Goal: Information Seeking & Learning: Check status

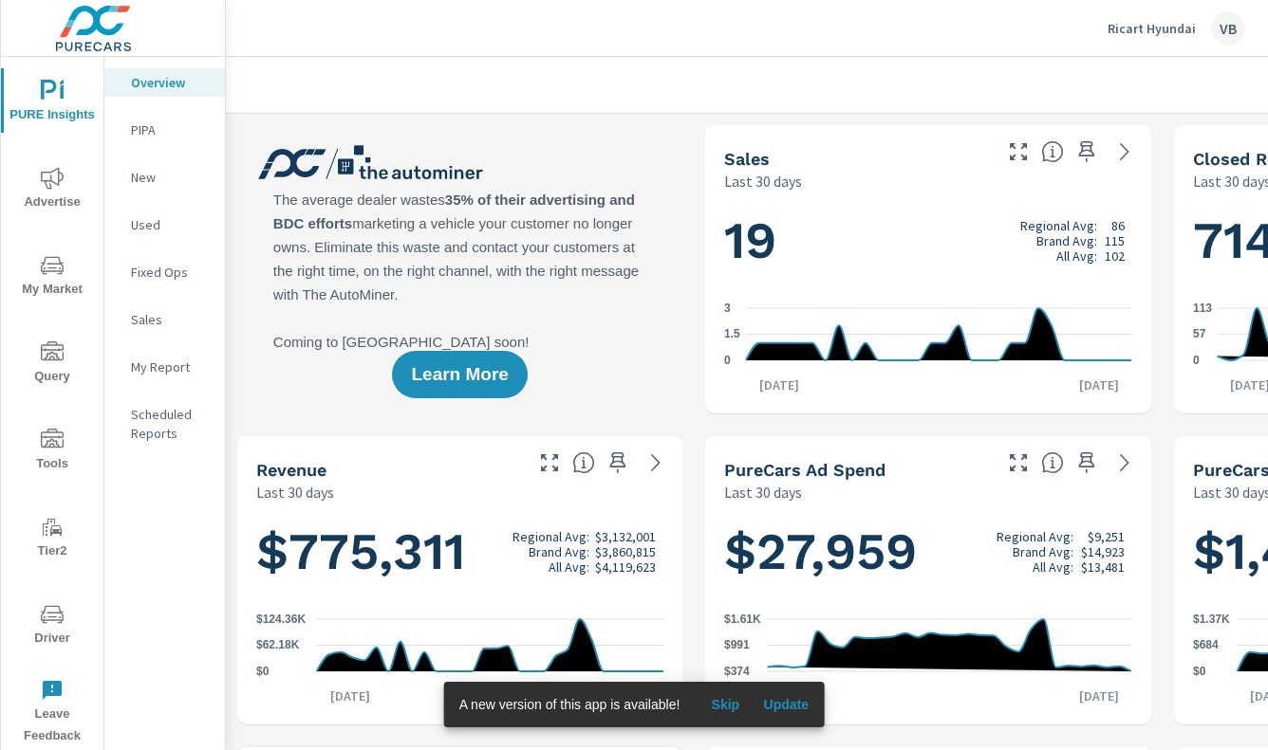
click at [65, 194] on span "Advertise" at bounding box center [52, 190] width 91 height 46
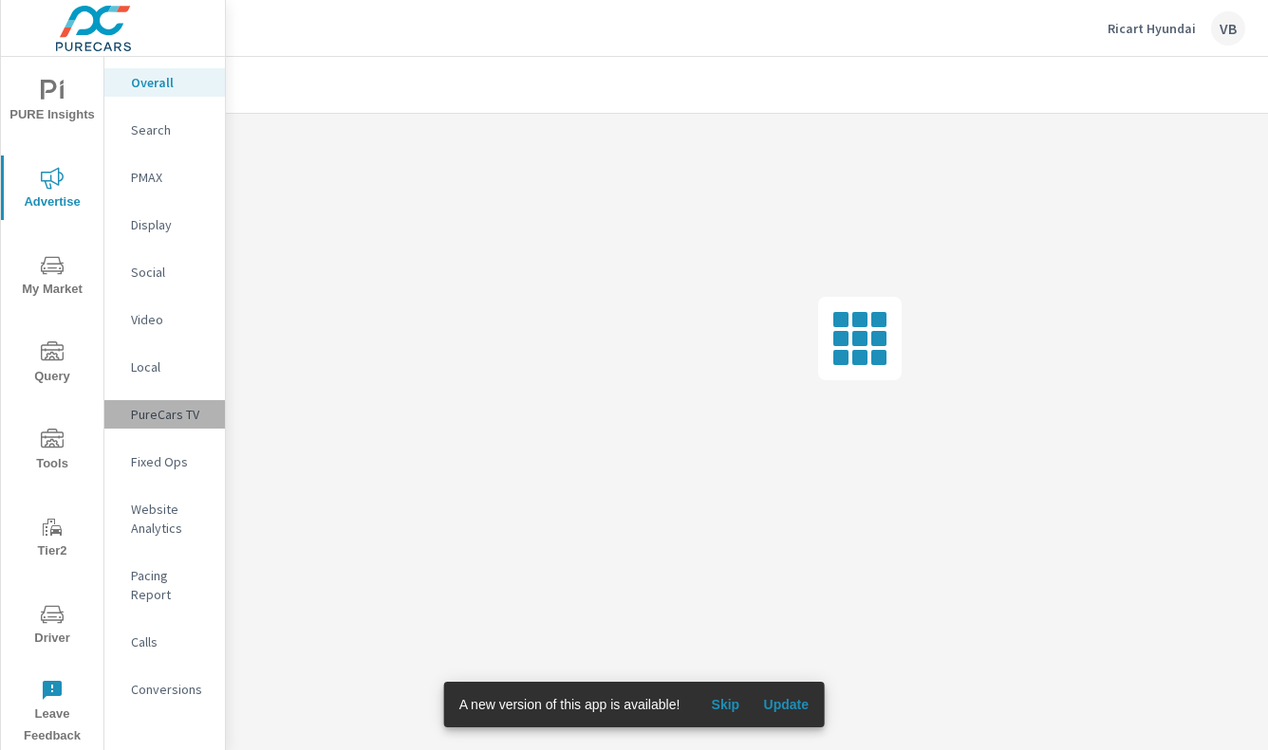
click at [128, 405] on div "PureCars TV" at bounding box center [164, 414] width 120 height 28
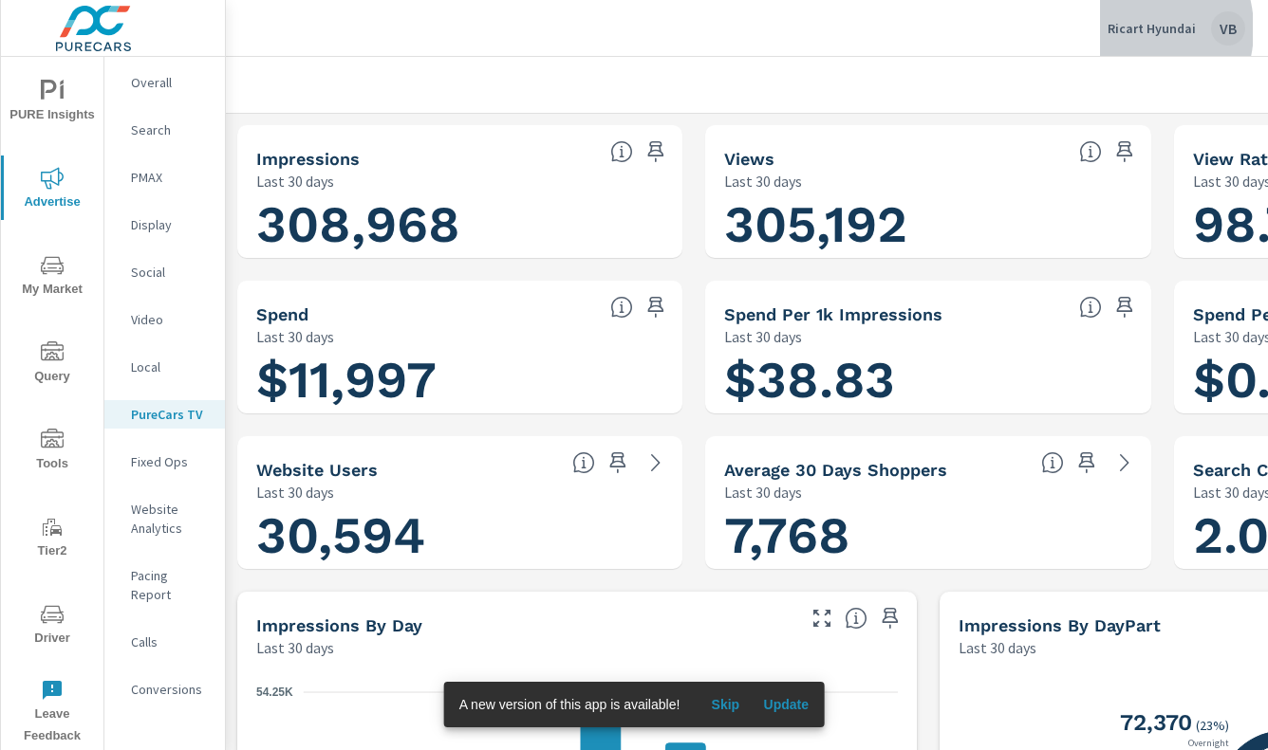
click at [1124, 29] on p "Ricart Hyundai" at bounding box center [1151, 28] width 88 height 17
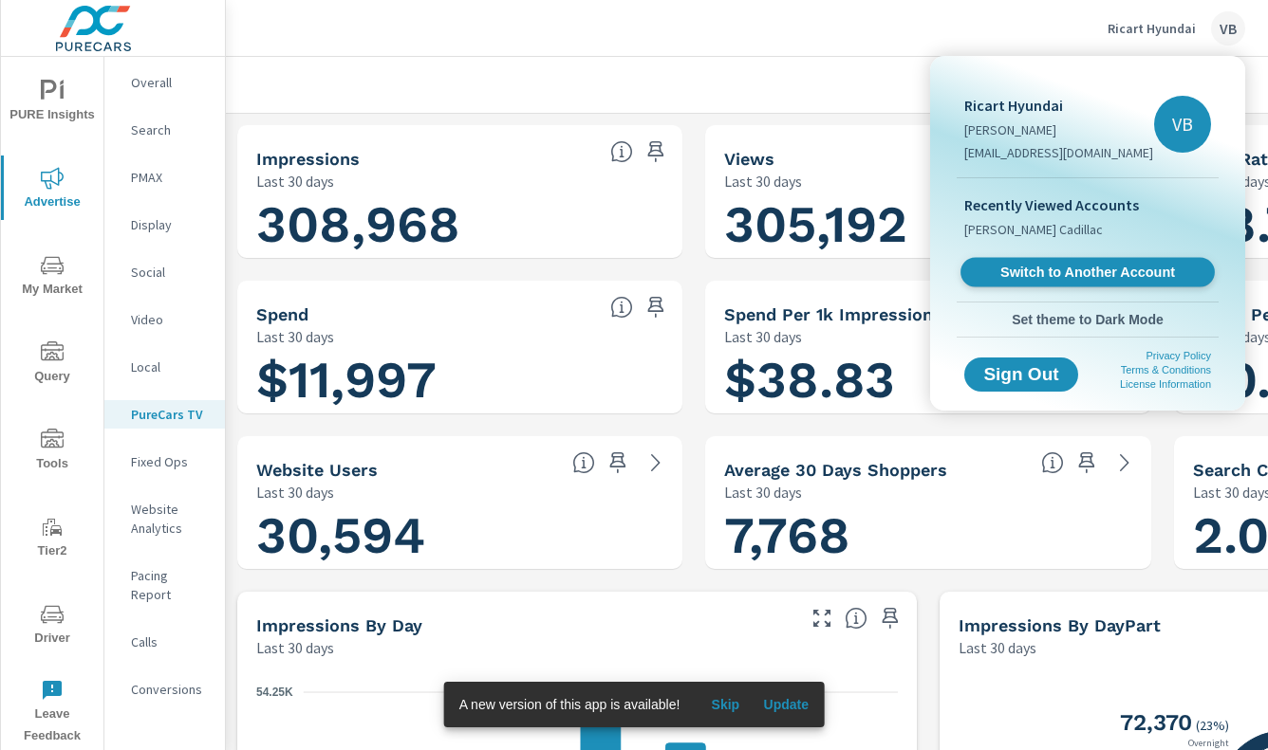
click at [1024, 275] on span "Switch to Another Account" at bounding box center [1087, 273] width 232 height 18
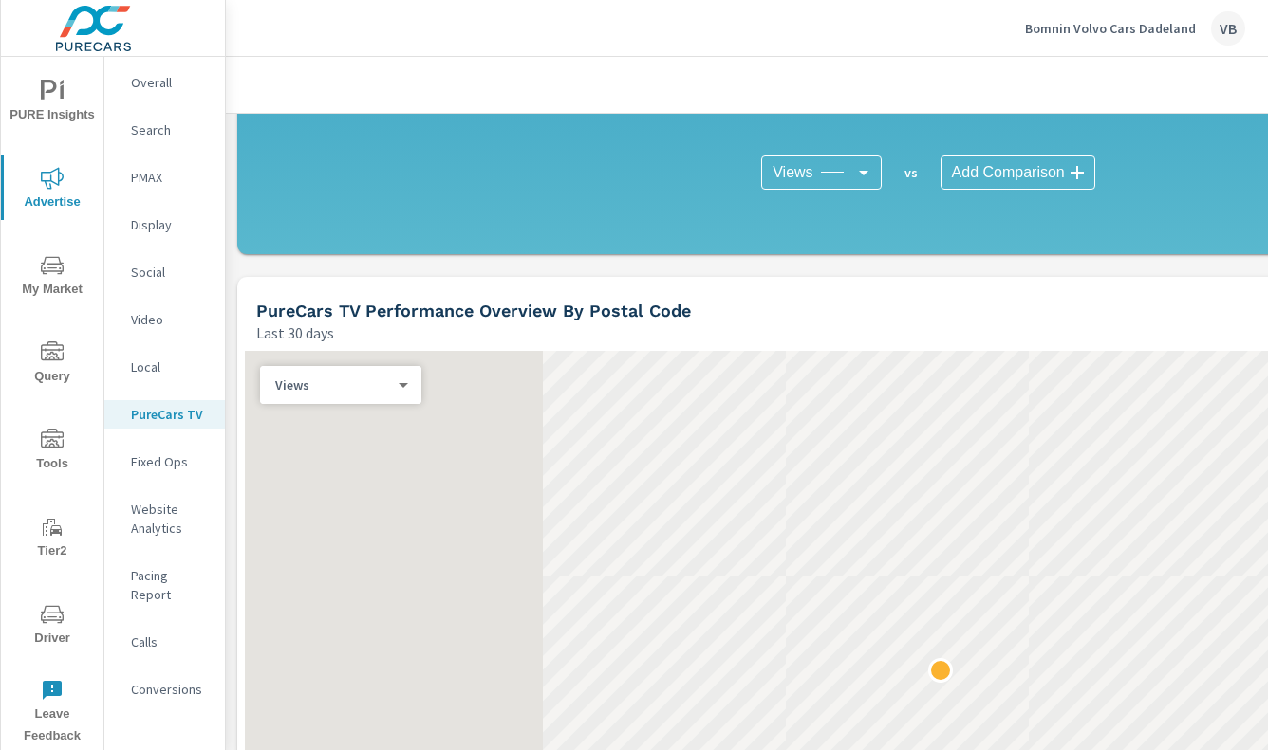
scroll to position [1500, 0]
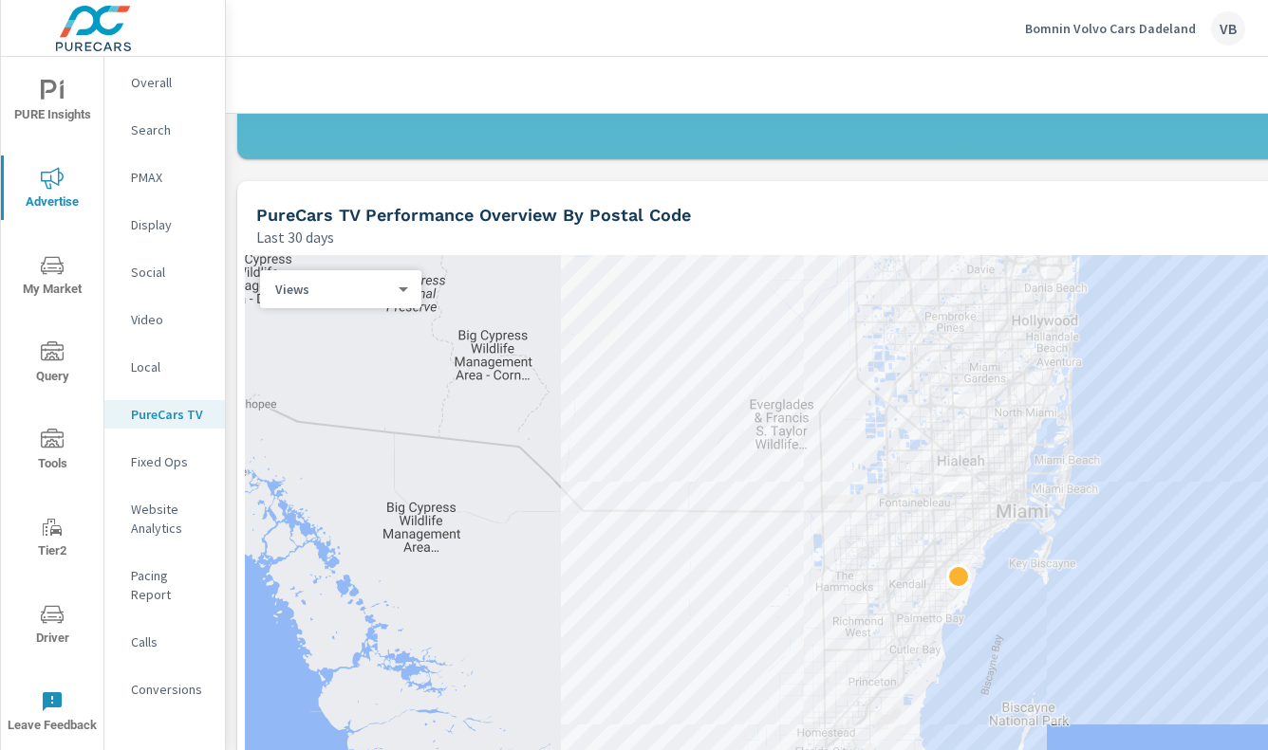
click at [126, 324] on div "Video" at bounding box center [164, 320] width 120 height 28
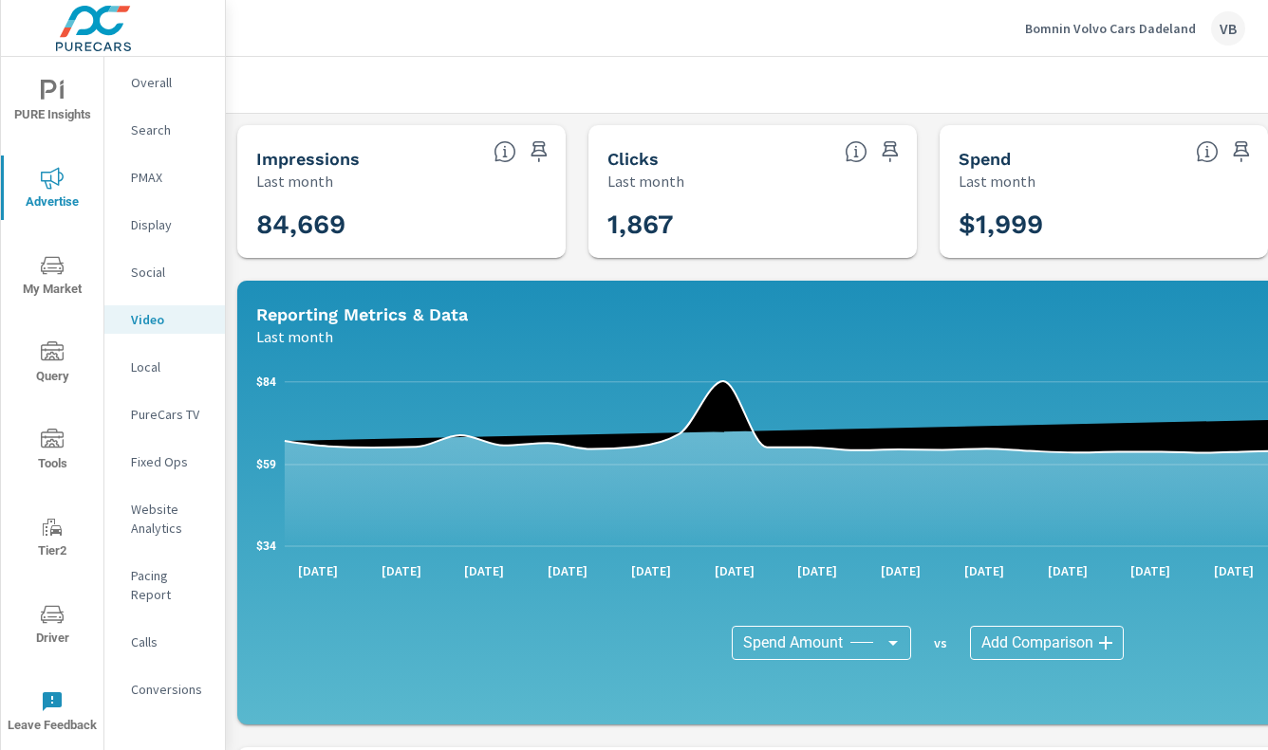
click at [278, 334] on p "Last month" at bounding box center [294, 336] width 77 height 23
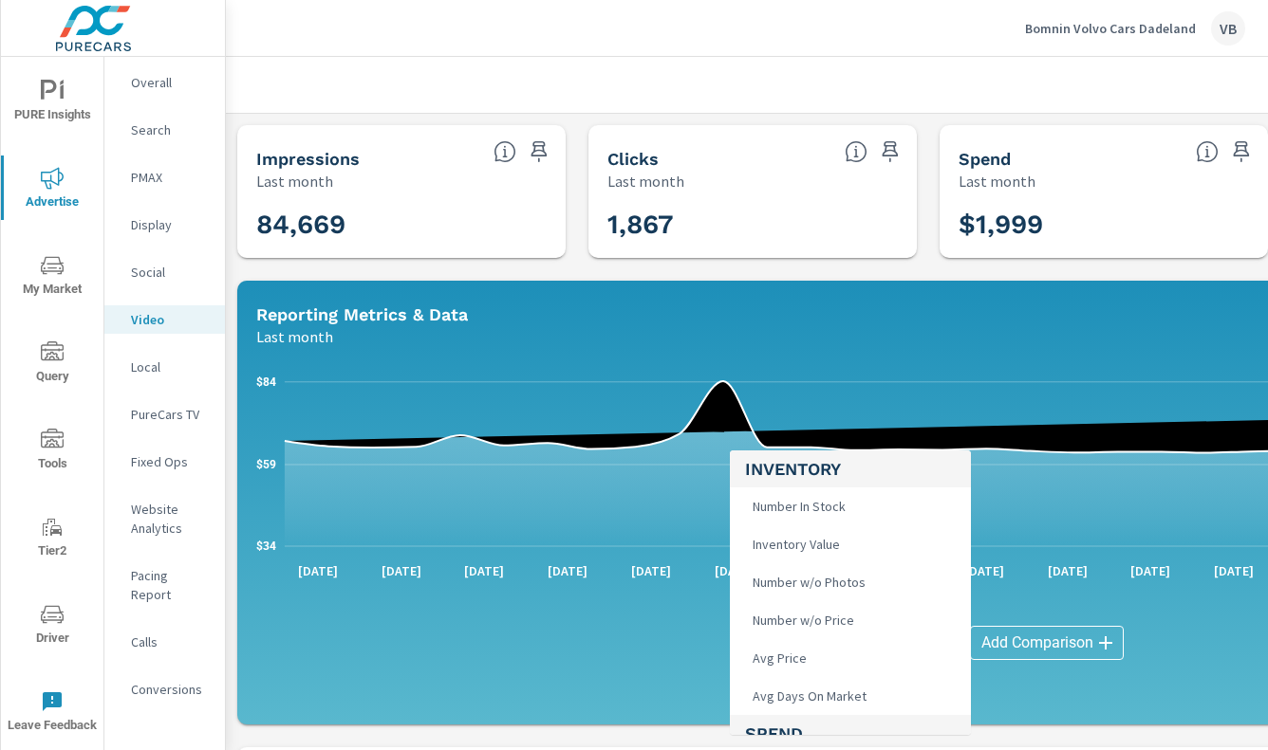
click at [859, 635] on body "PURE Insights Advertise My Market Query Tools Tier2 Driver Leave Feedback Overa…" at bounding box center [634, 375] width 1268 height 750
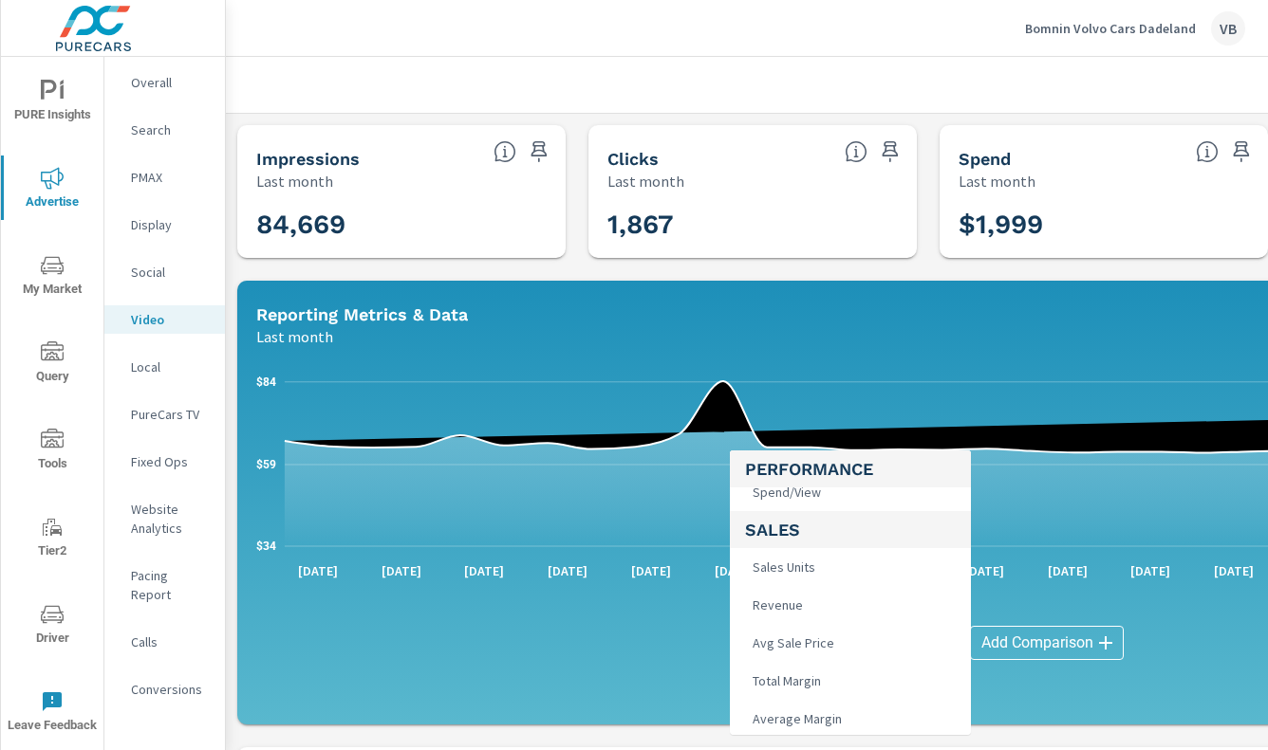
scroll to position [1001, 0]
click at [1104, 295] on div at bounding box center [634, 375] width 1268 height 750
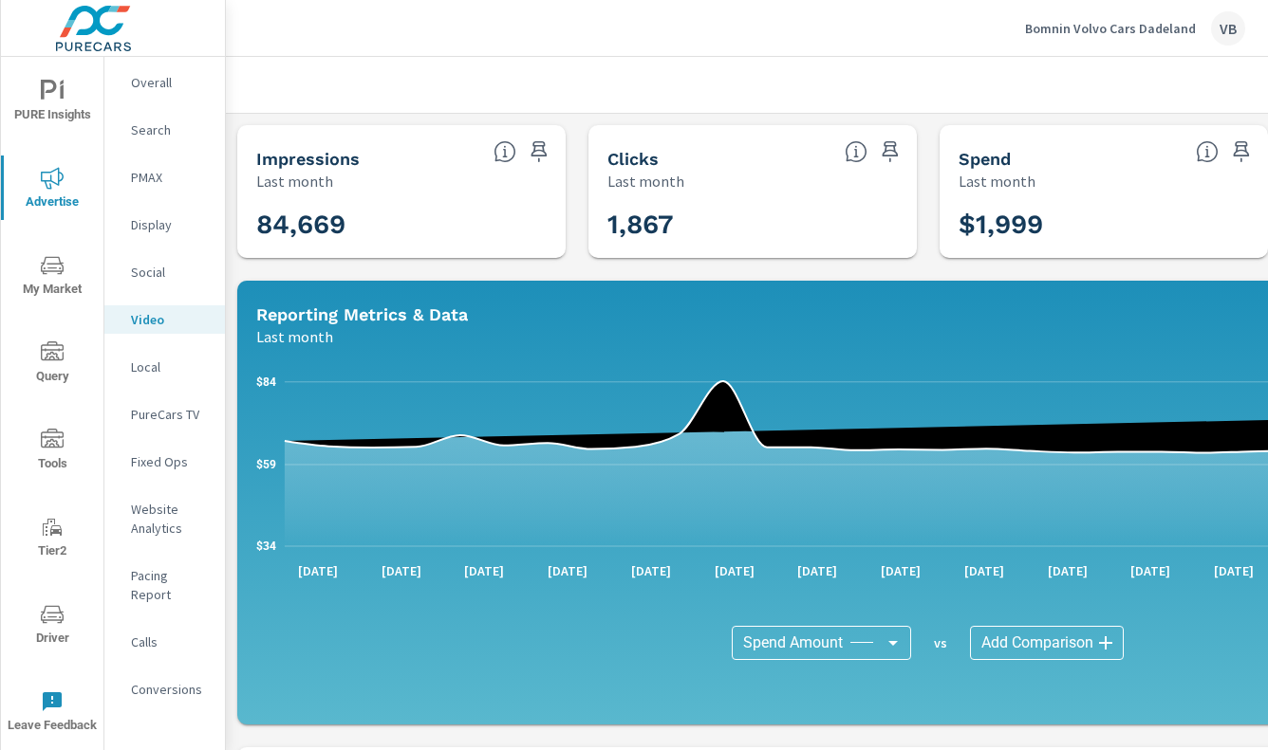
click at [1110, 34] on p "Bomnin Volvo Cars Dadeland" at bounding box center [1110, 28] width 171 height 17
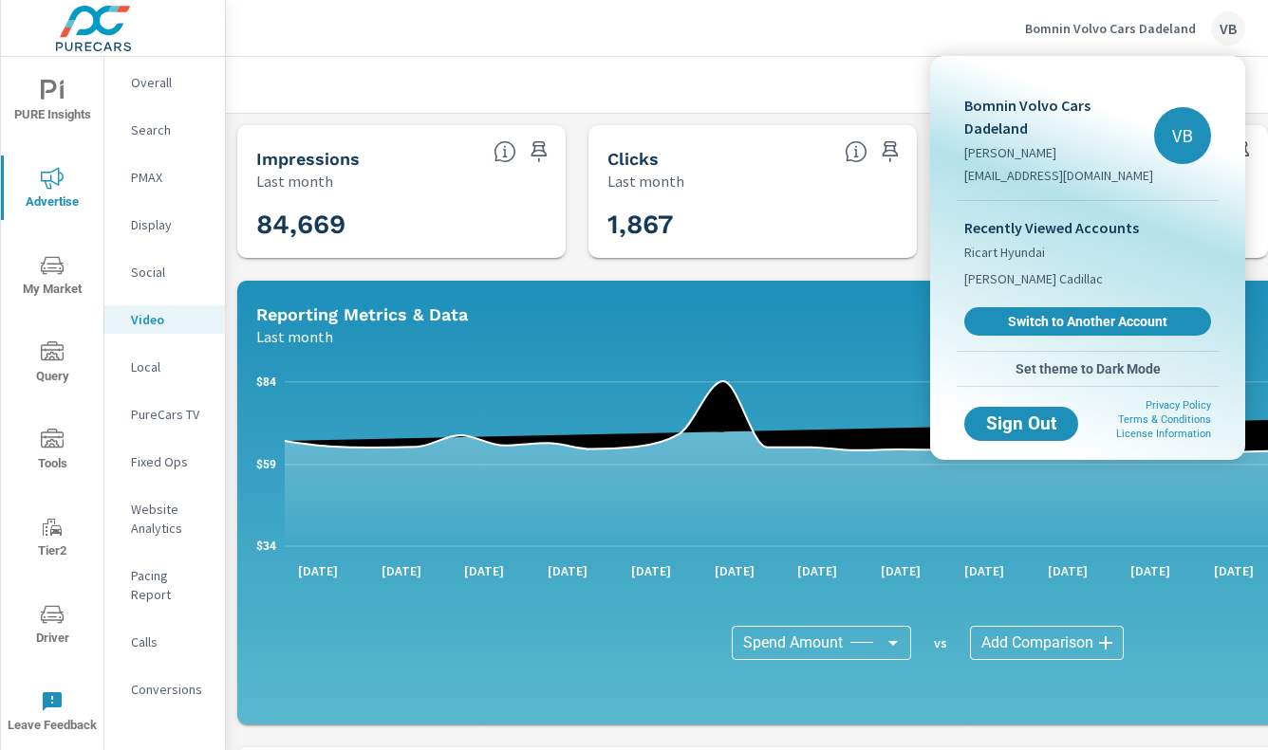
drag, startPoint x: 603, startPoint y: 50, endPoint x: 586, endPoint y: 65, distance: 22.8
click at [602, 51] on div at bounding box center [634, 375] width 1268 height 750
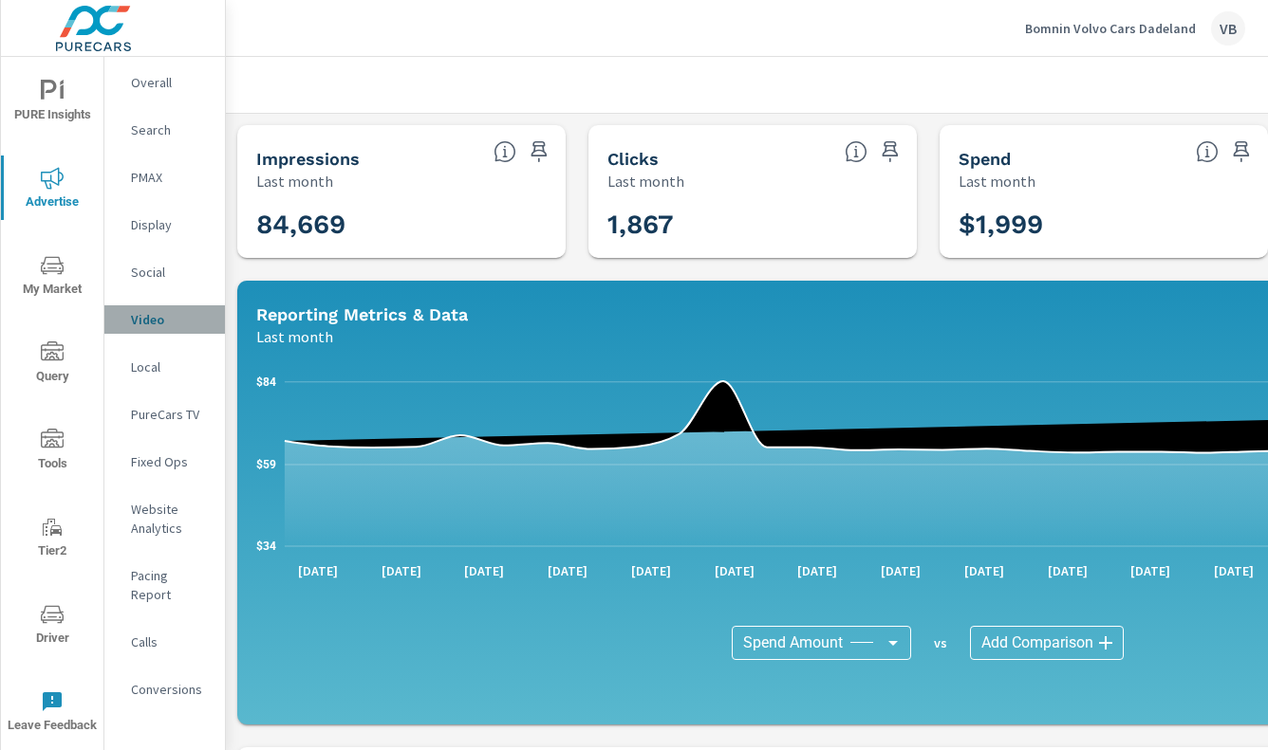
click at [147, 320] on p "Video" at bounding box center [170, 319] width 79 height 19
click at [158, 407] on p "PureCars TV" at bounding box center [170, 414] width 79 height 19
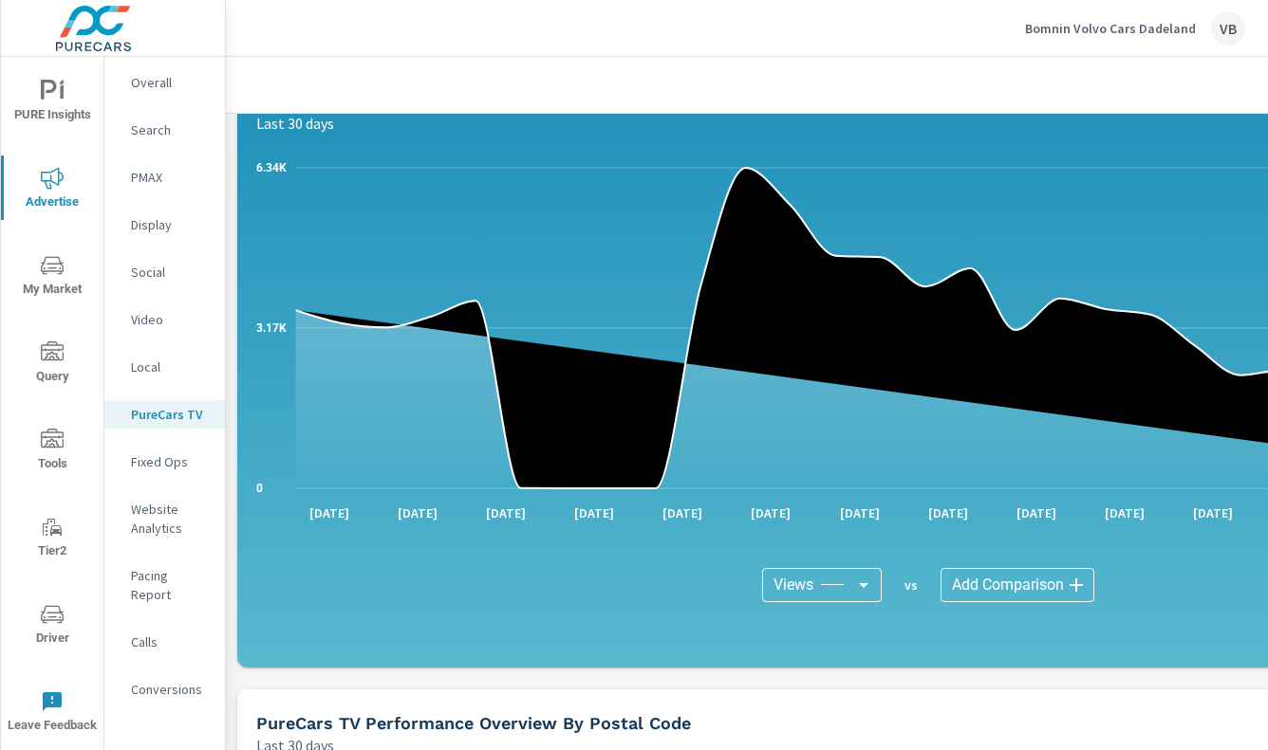
scroll to position [1311, 0]
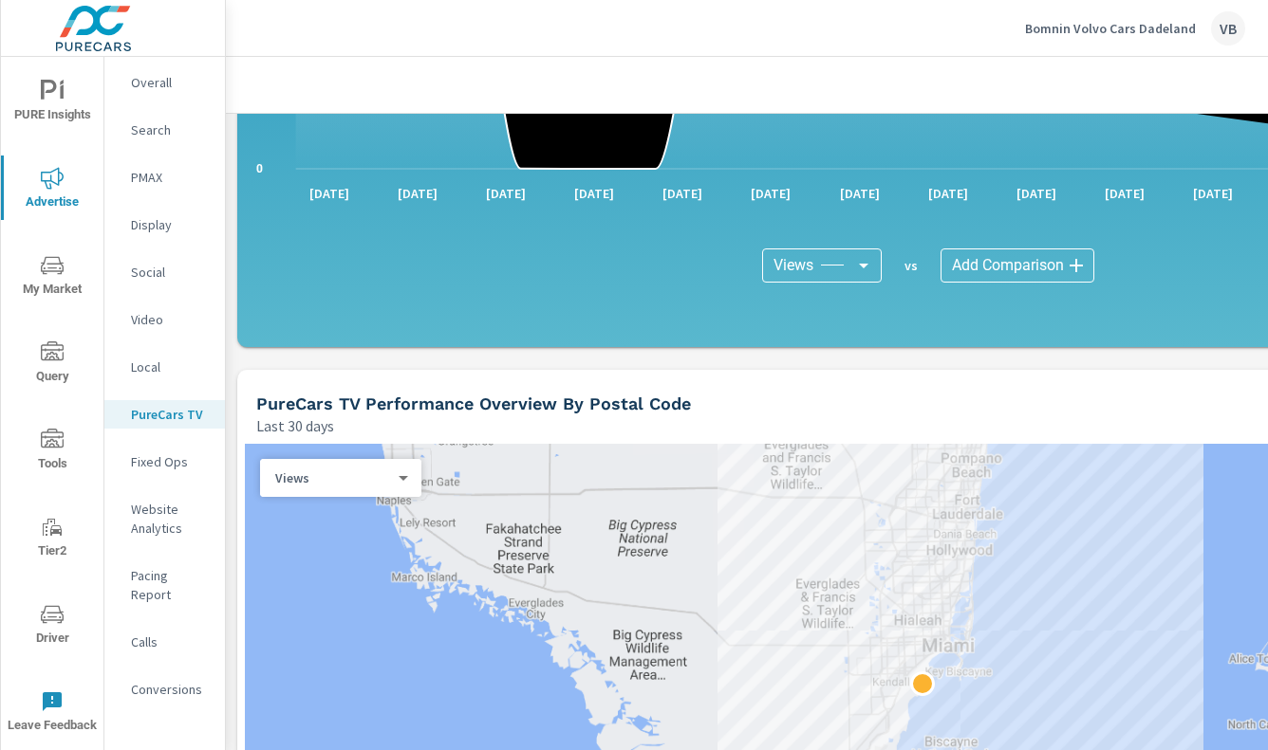
click at [49, 279] on span "My Market" at bounding box center [52, 277] width 91 height 46
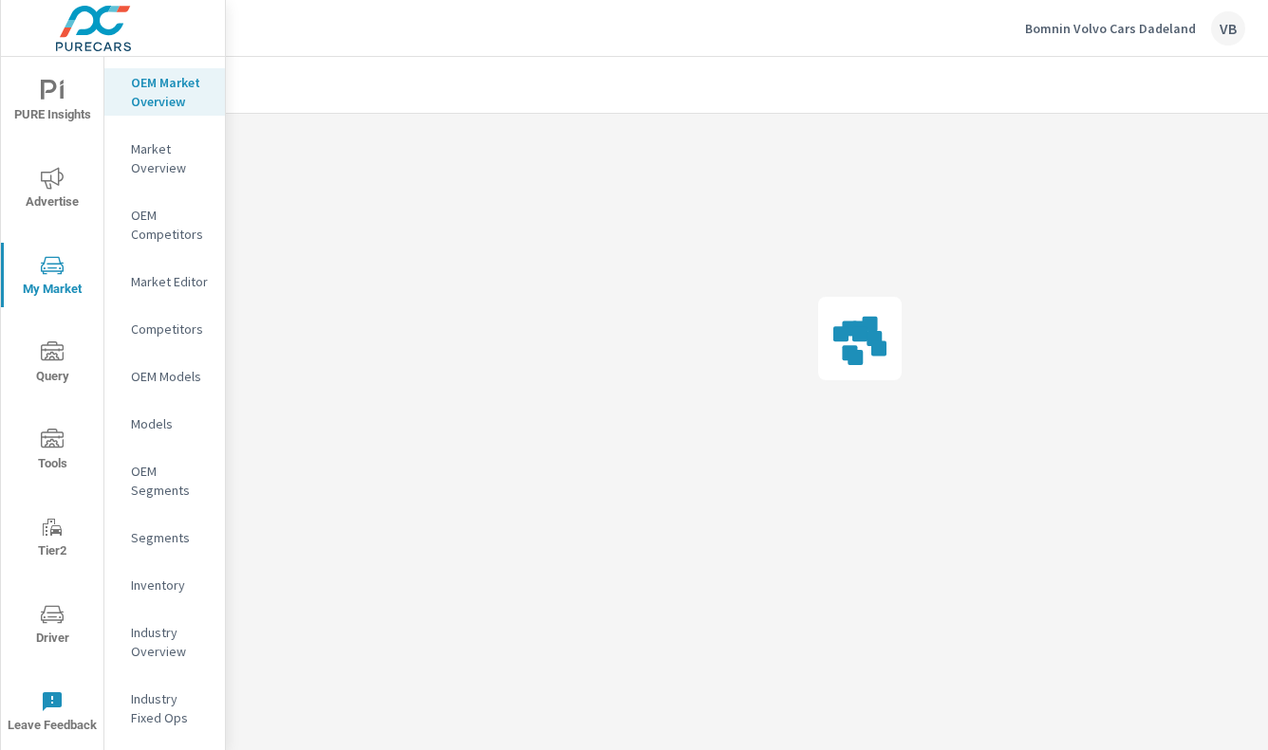
click at [158, 153] on p "Market Overview" at bounding box center [170, 158] width 79 height 38
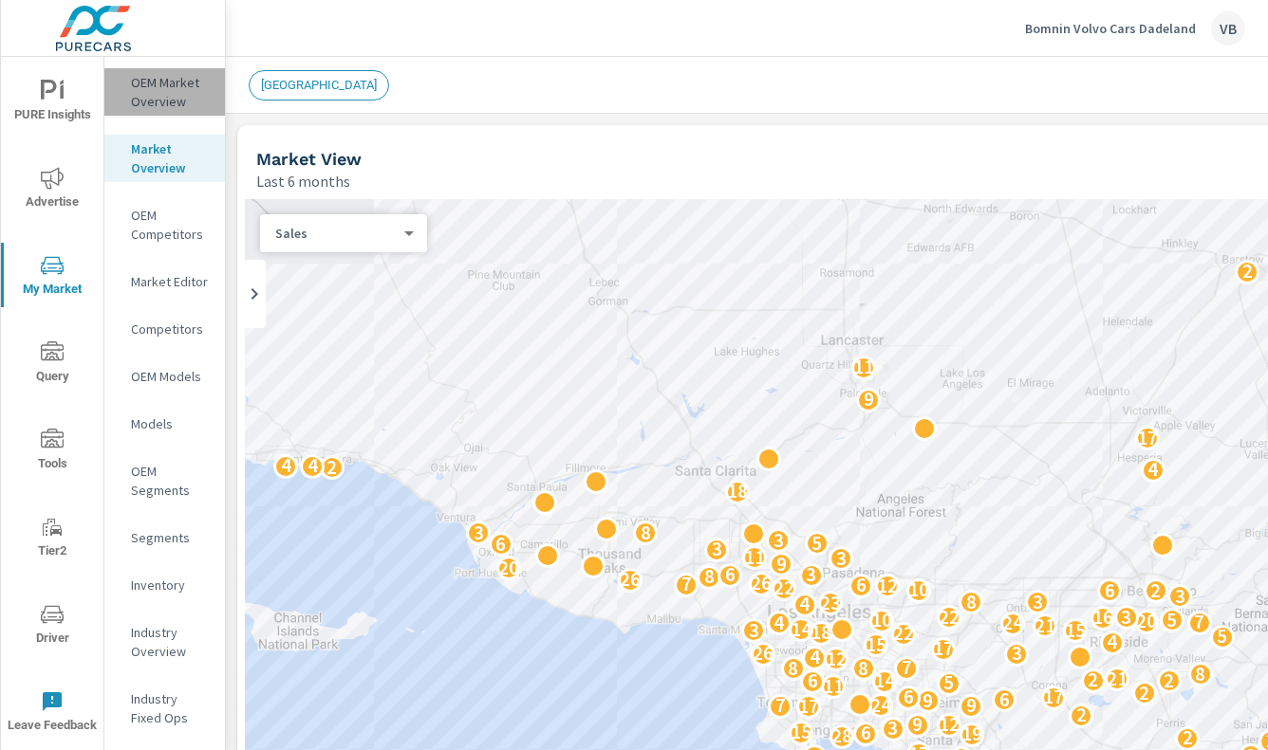
click at [138, 93] on p "OEM Market Overview" at bounding box center [170, 92] width 79 height 38
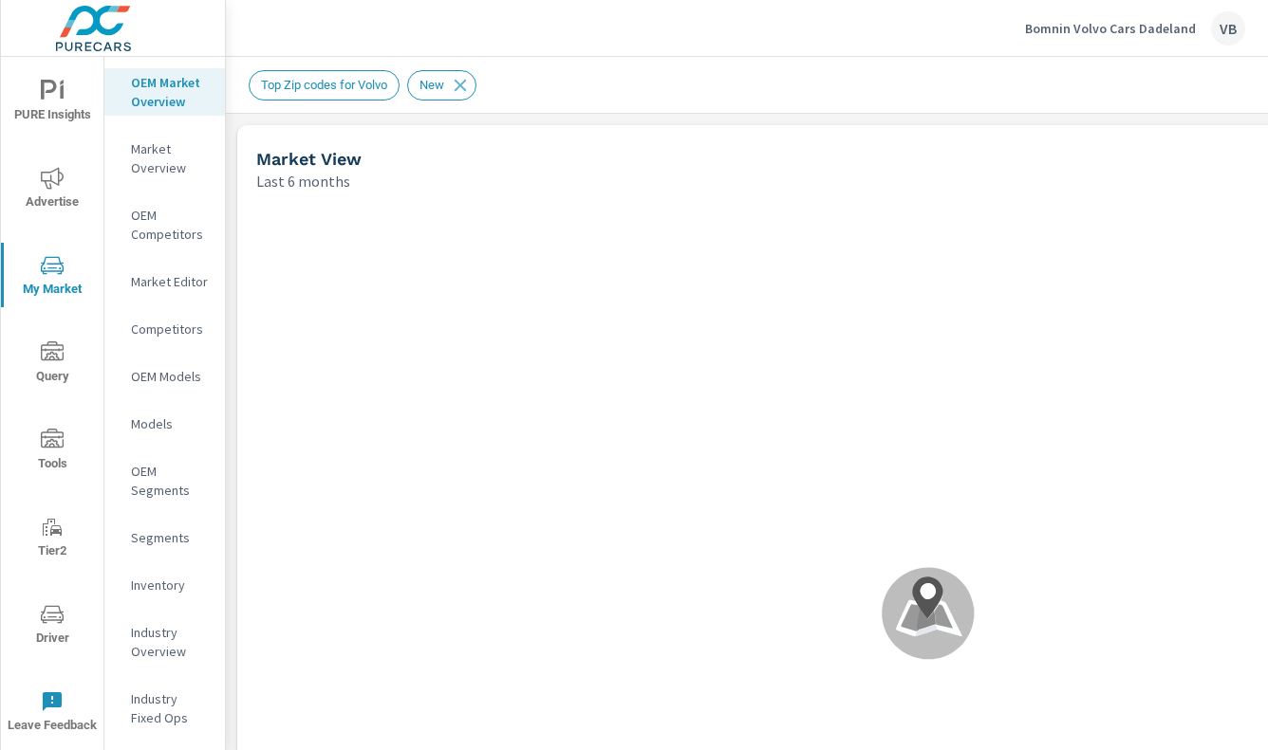
click at [41, 190] on span "Advertise" at bounding box center [52, 190] width 91 height 46
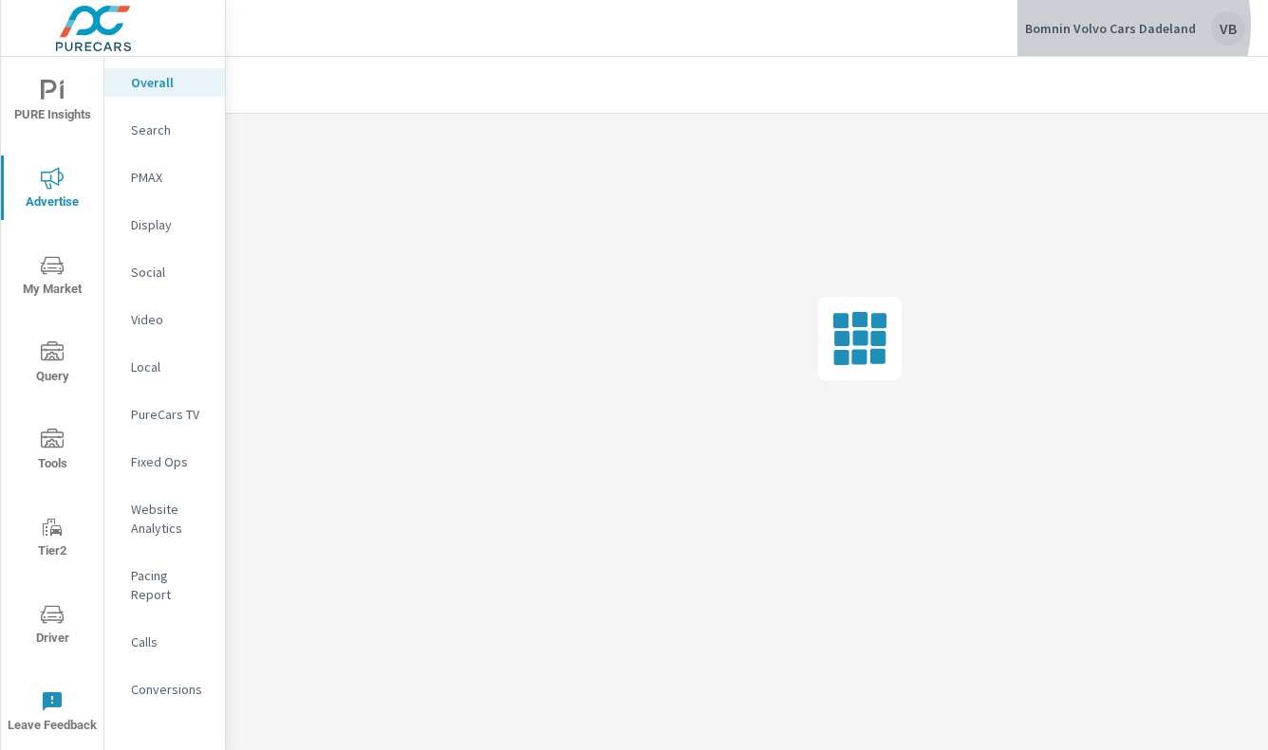
click at [1104, 25] on p "Bomnin Volvo Cars Dadeland" at bounding box center [1110, 28] width 171 height 17
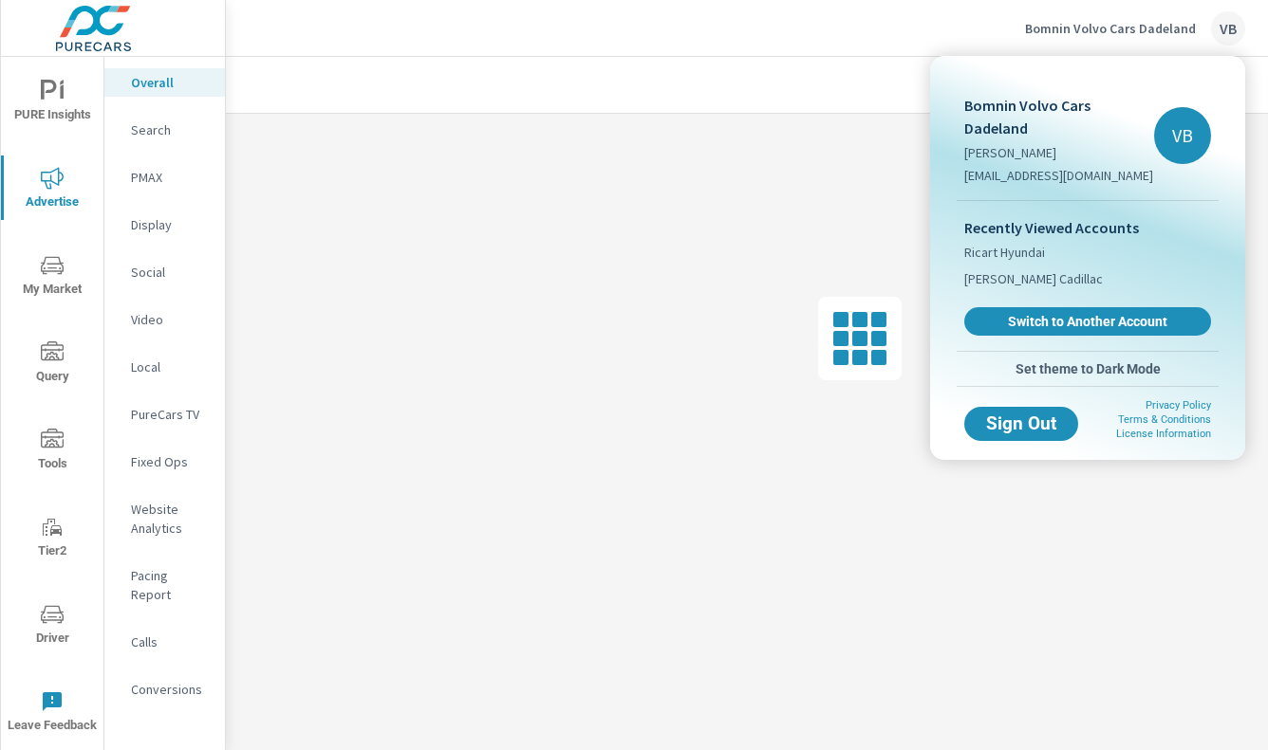
click at [140, 320] on div at bounding box center [634, 375] width 1268 height 750
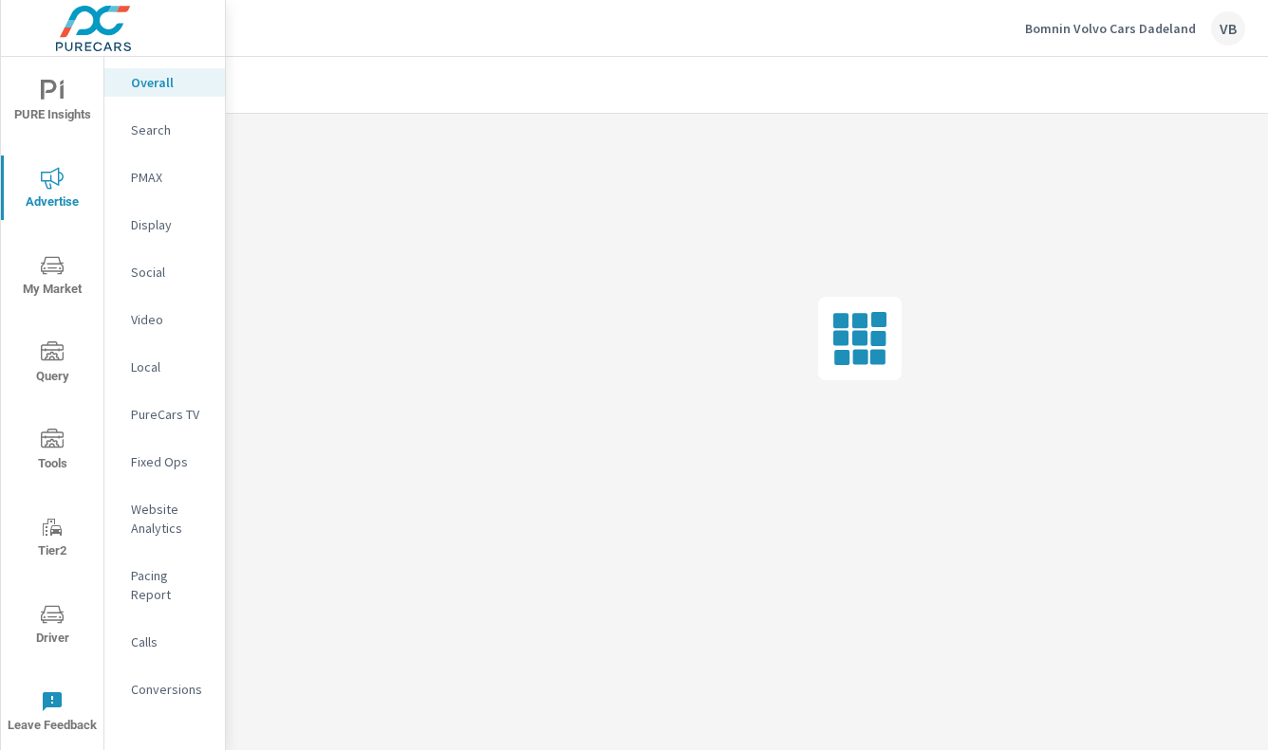
click at [147, 317] on p "Video" at bounding box center [170, 319] width 79 height 19
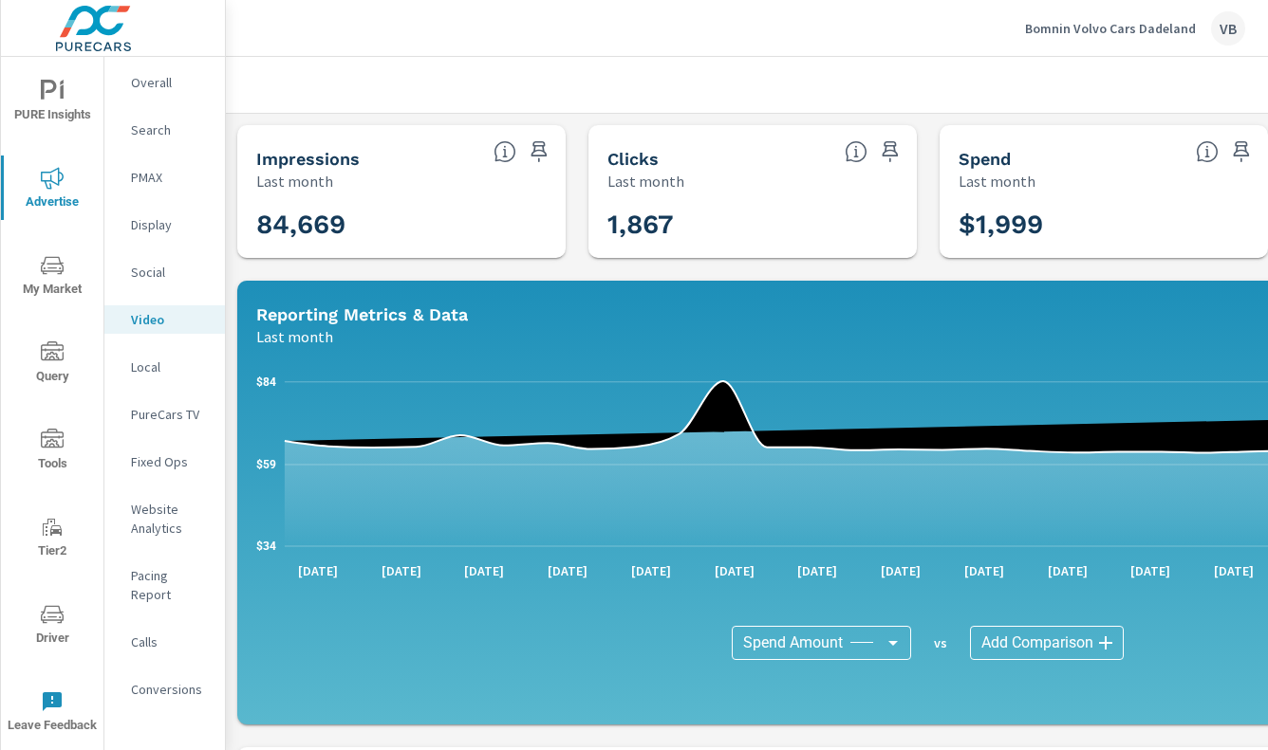
click at [433, 192] on div "Last month" at bounding box center [367, 181] width 222 height 23
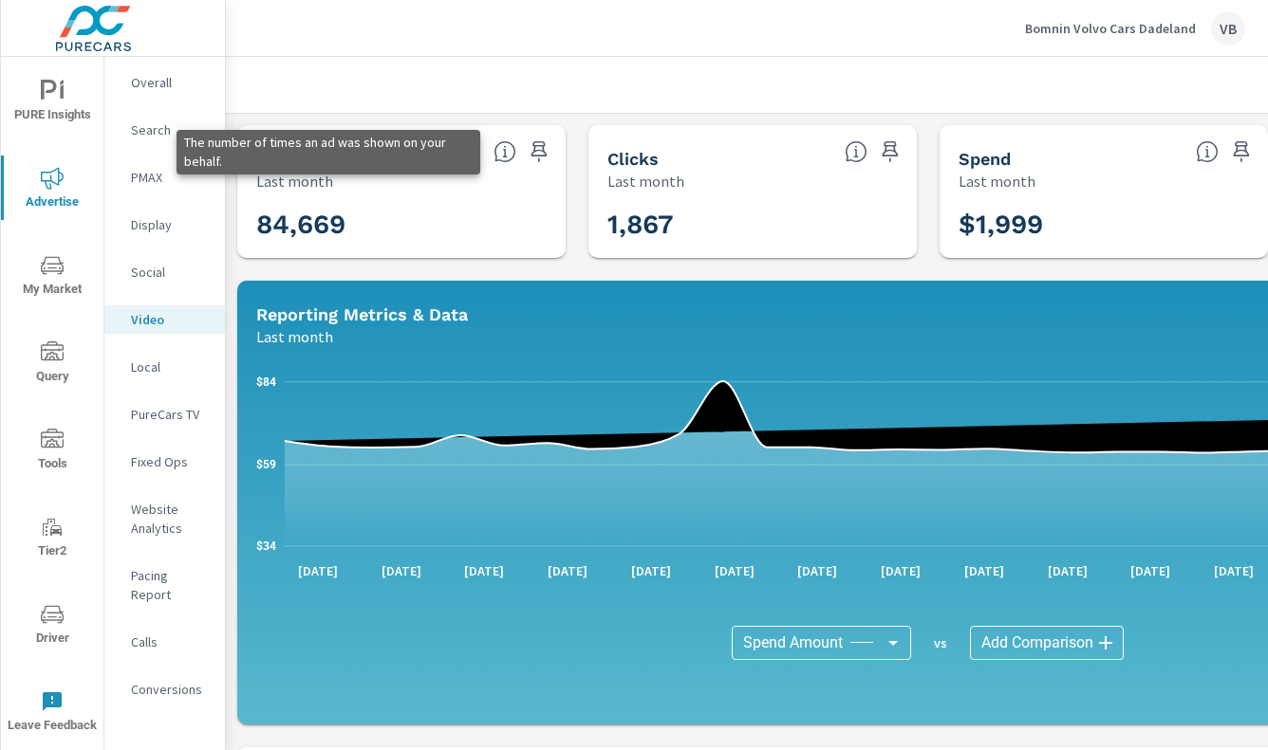
click at [507, 150] on icon at bounding box center [504, 151] width 23 height 23
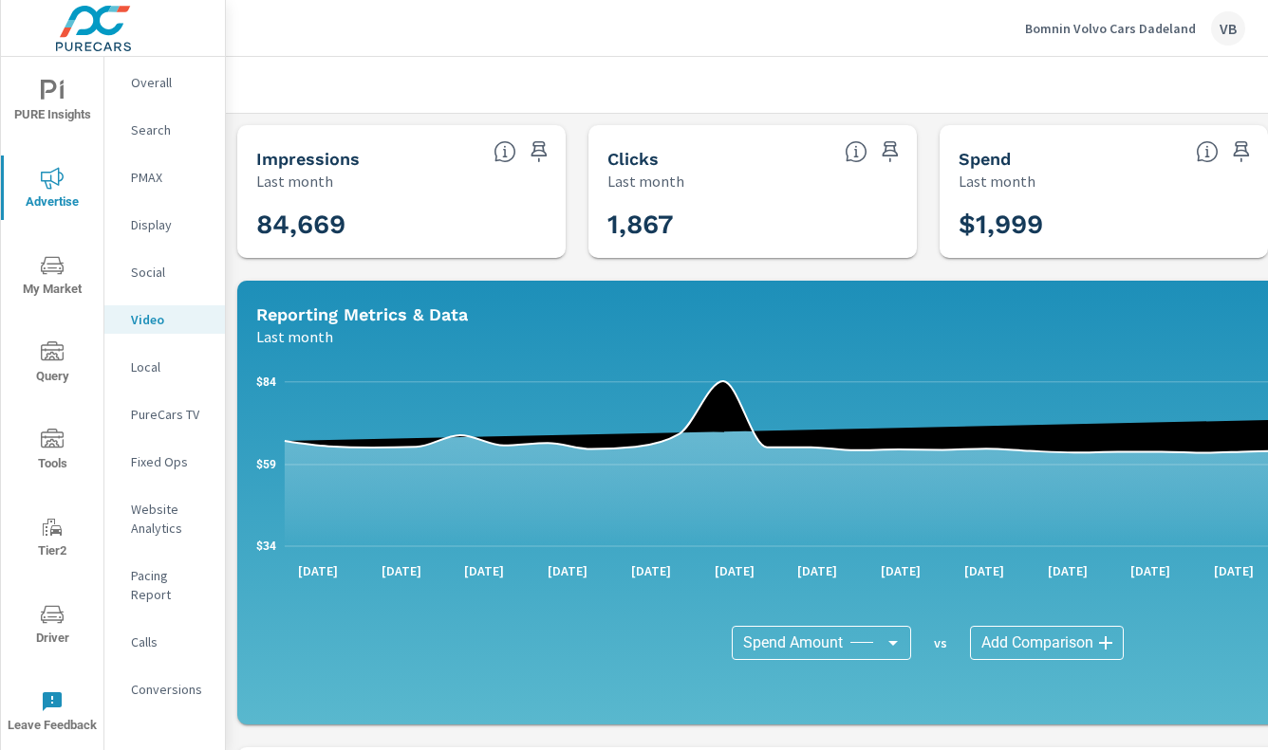
click at [314, 570] on p "[DATE]" at bounding box center [318, 571] width 66 height 19
drag, startPoint x: 277, startPoint y: 528, endPoint x: 250, endPoint y: 528, distance: 27.5
click at [250, 528] on div "$34 $59 $84 [DATE] [DATE] [DATE] [DATE] [DATE] [DATE] [DATE] [DATE] [DATE] [DAT…" at bounding box center [928, 536] width 1366 height 362
click at [303, 337] on p "Last month" at bounding box center [294, 336] width 77 height 23
click at [306, 335] on p "Last month" at bounding box center [294, 336] width 77 height 23
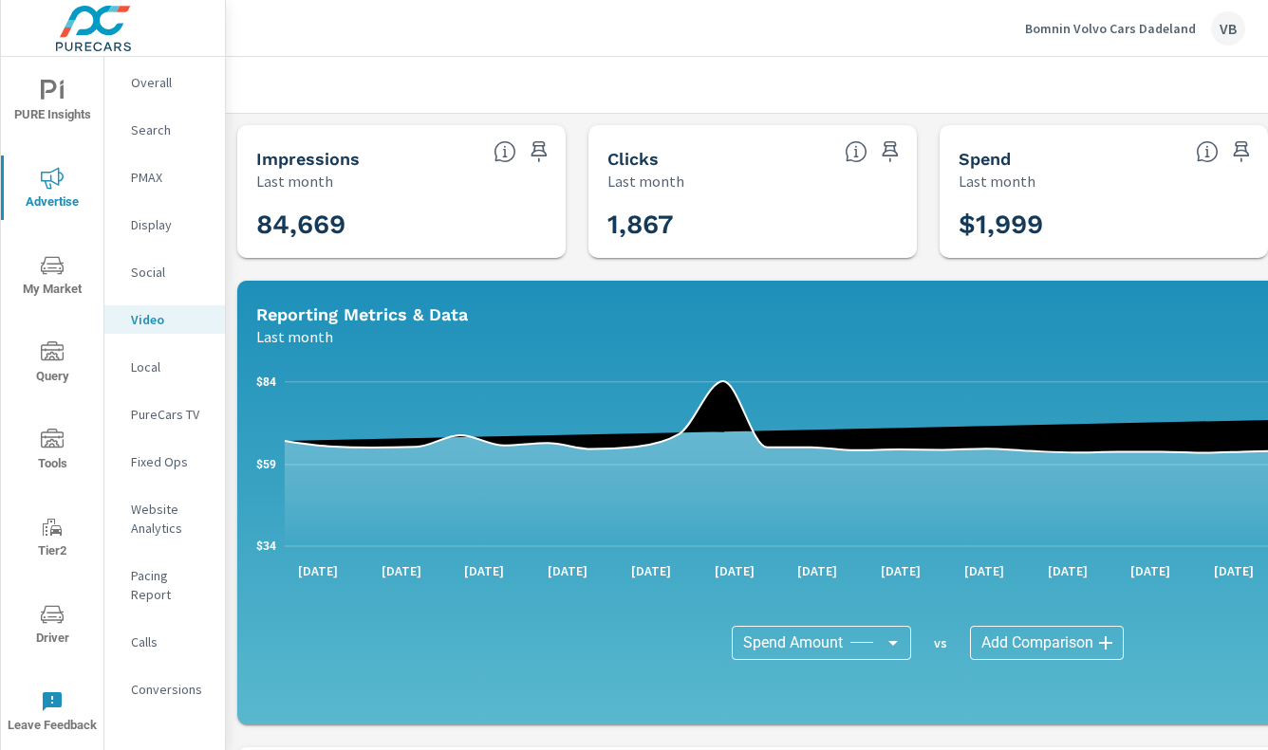
click at [989, 177] on p "Last month" at bounding box center [996, 181] width 77 height 23
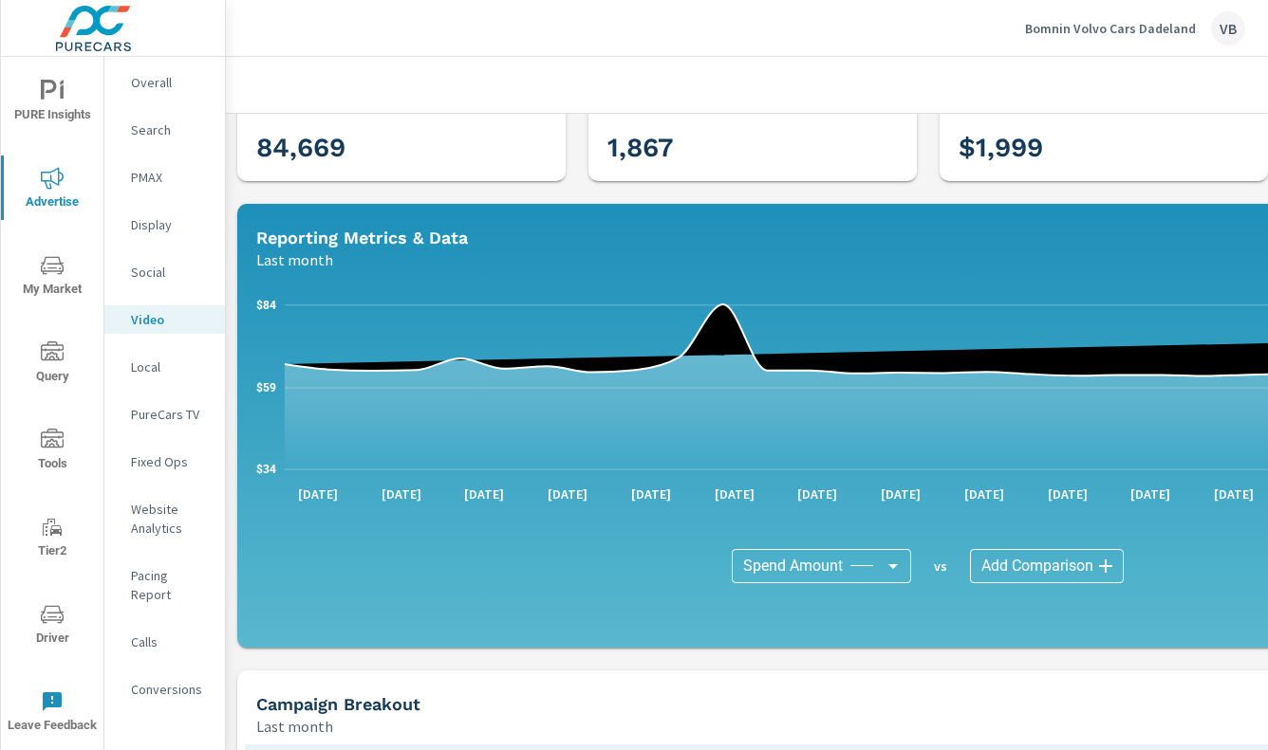
scroll to position [87, 0]
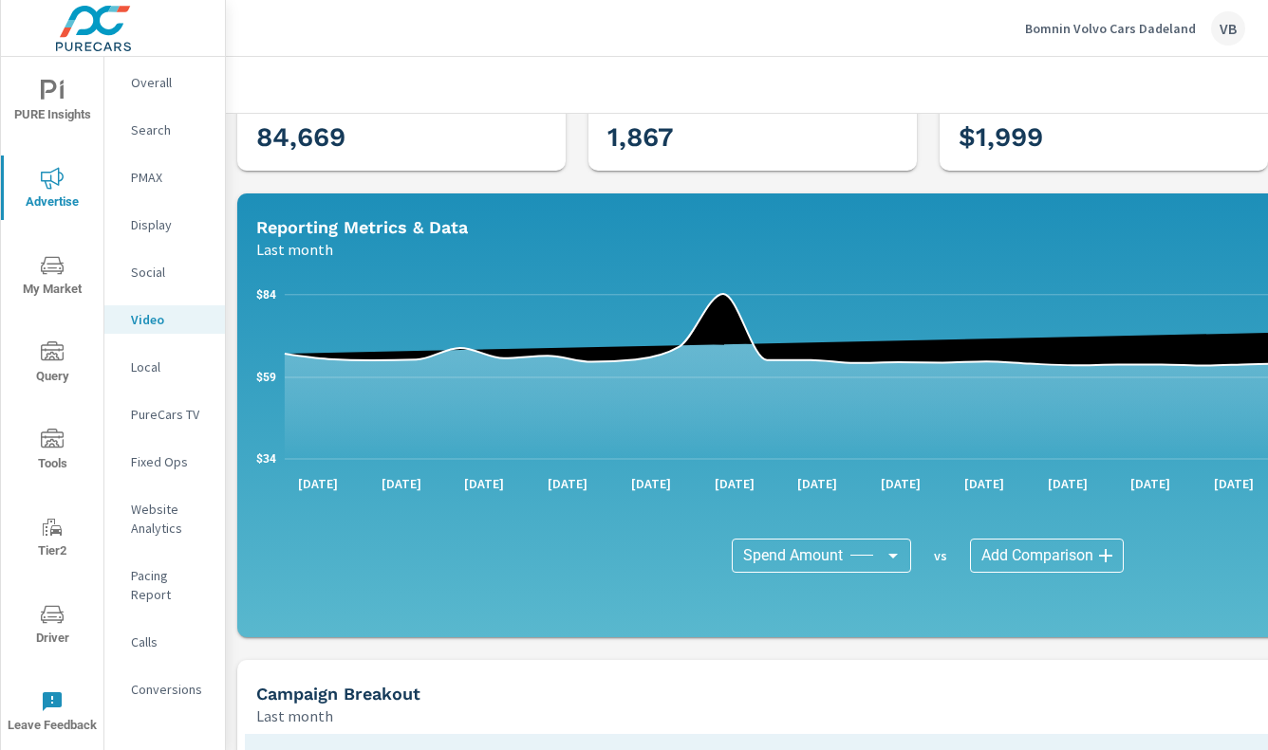
click at [834, 561] on body "PURE Insights Advertise My Market Query Tools Tier2 Driver Leave Feedback Overa…" at bounding box center [634, 375] width 1268 height 750
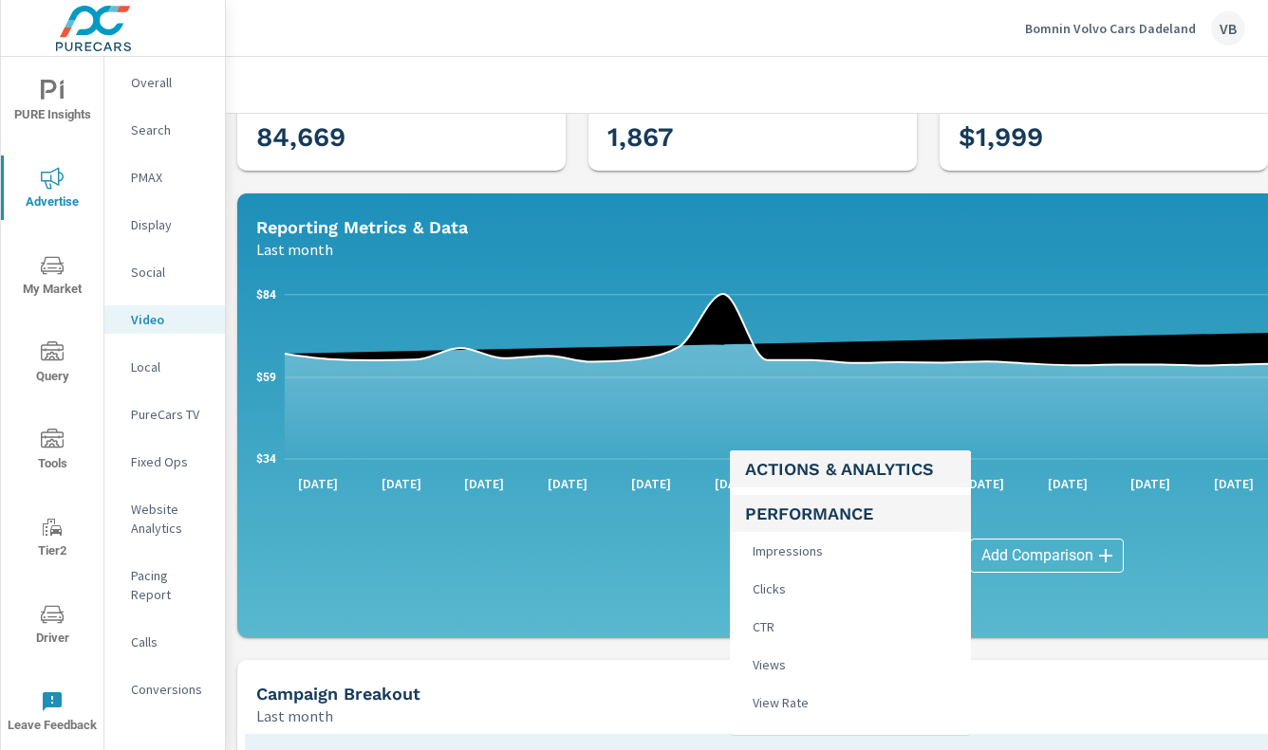
drag, startPoint x: 818, startPoint y: 546, endPoint x: 830, endPoint y: 546, distance: 12.3
click at [818, 546] on span "Impressions" at bounding box center [786, 551] width 82 height 27
type input "Impressions"
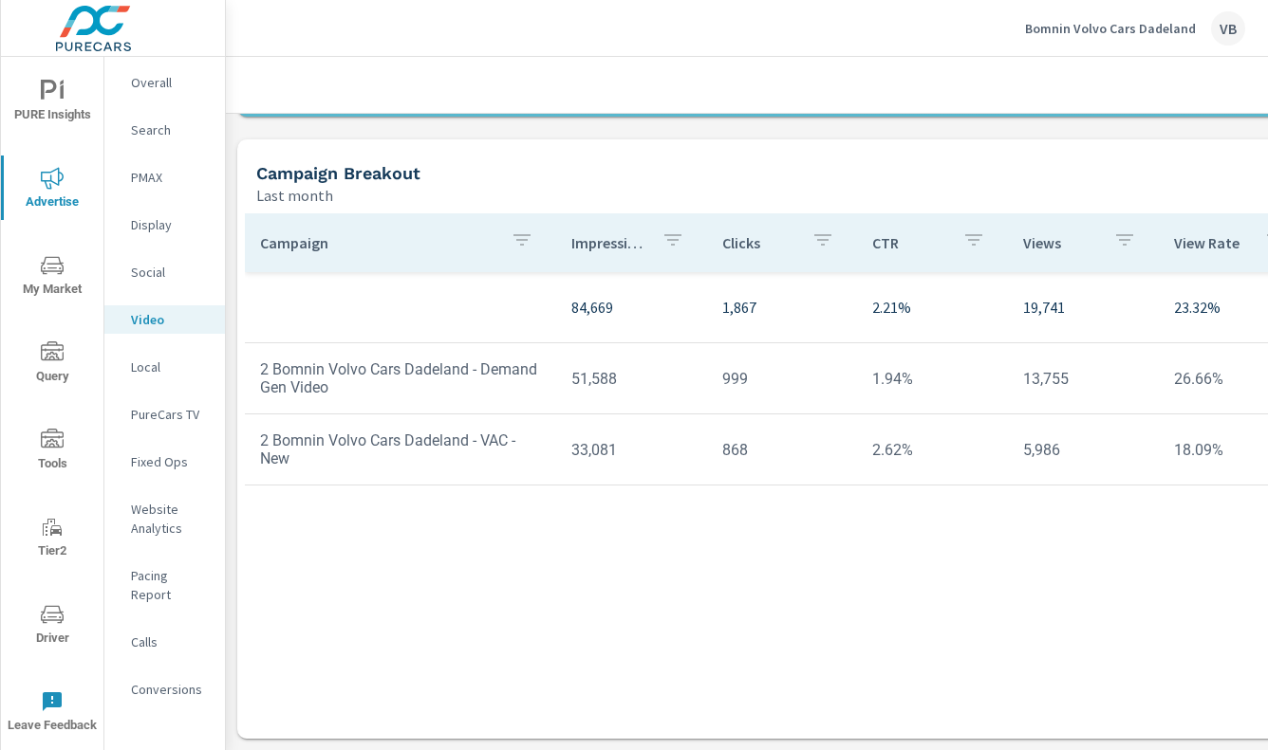
scroll to position [622, 0]
click at [342, 430] on td "2 Bomnin Volvo Cars Dadeland - VAC - New" at bounding box center [400, 450] width 311 height 66
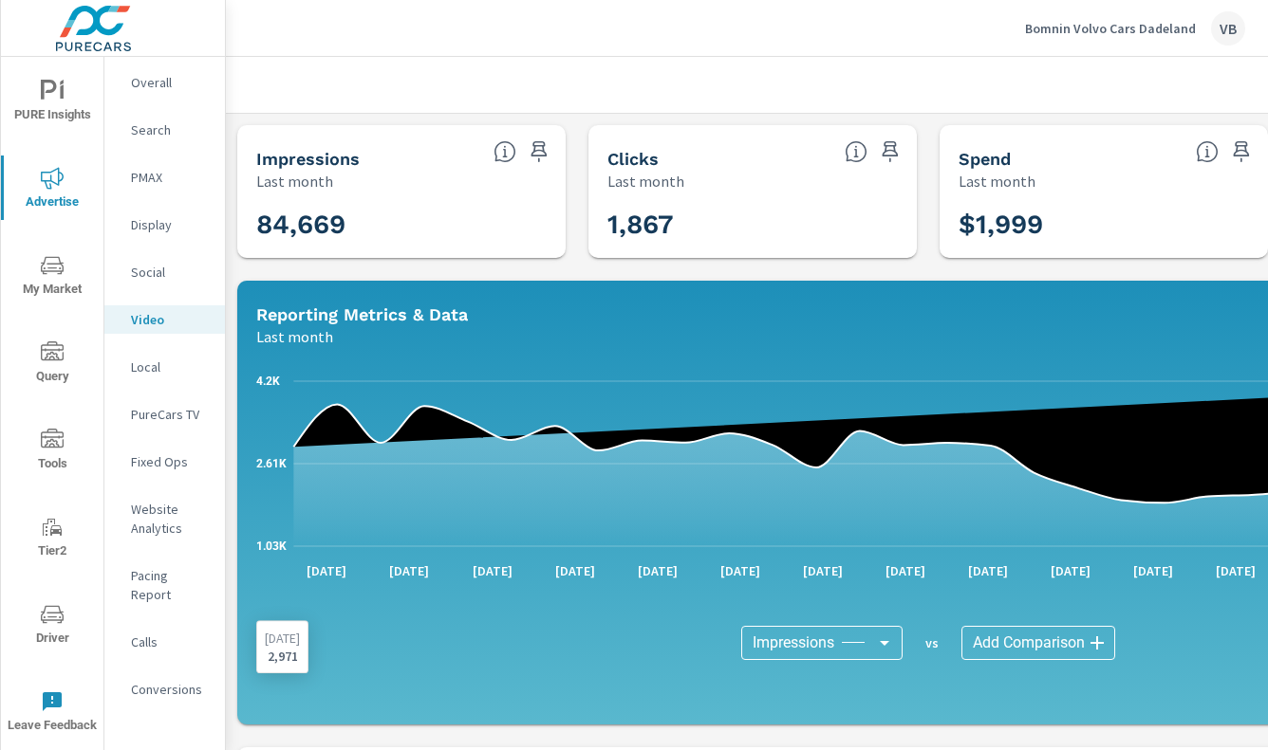
scroll to position [0, 0]
click at [763, 231] on h3 "1,867" at bounding box center [752, 225] width 290 height 32
click at [764, 228] on h3 "1,867" at bounding box center [752, 225] width 290 height 32
click at [171, 416] on p "PureCars TV" at bounding box center [170, 414] width 79 height 19
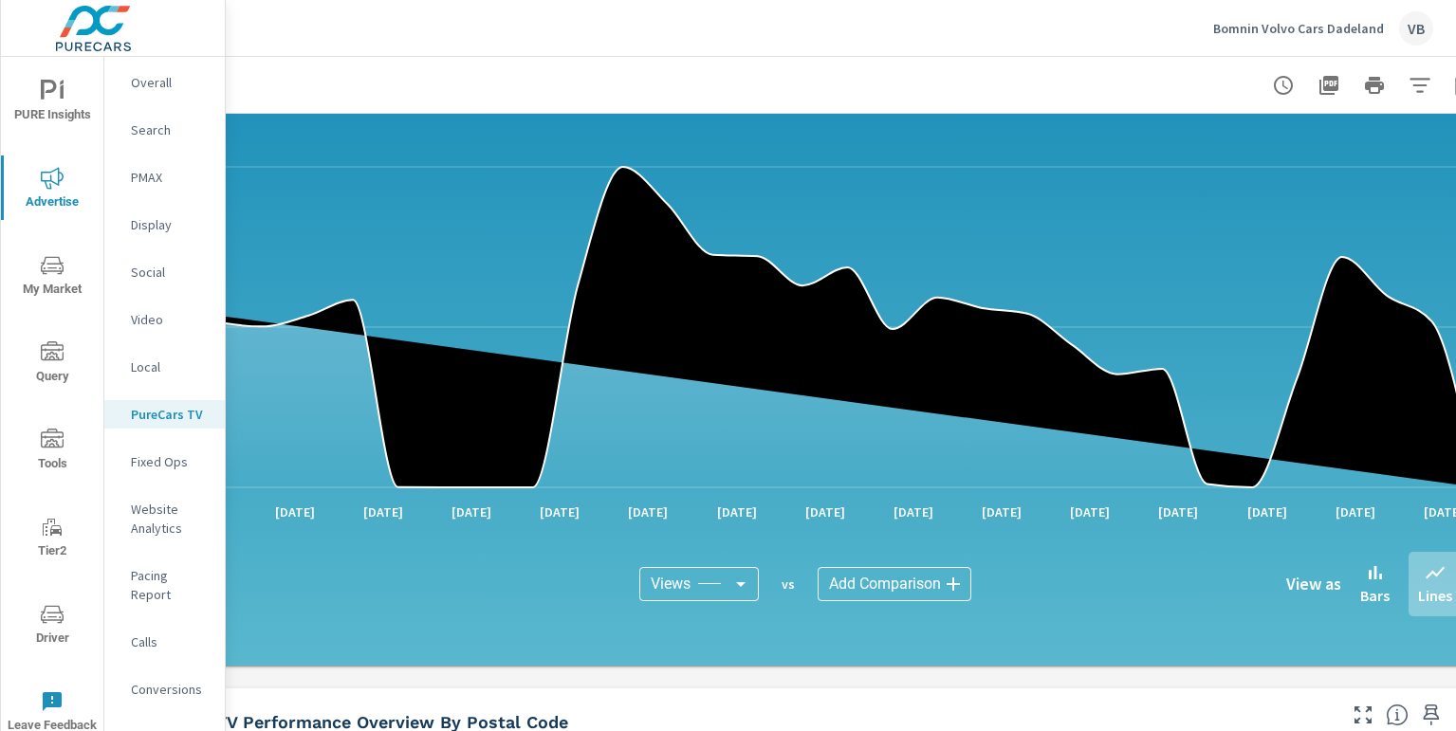
scroll to position [992, 188]
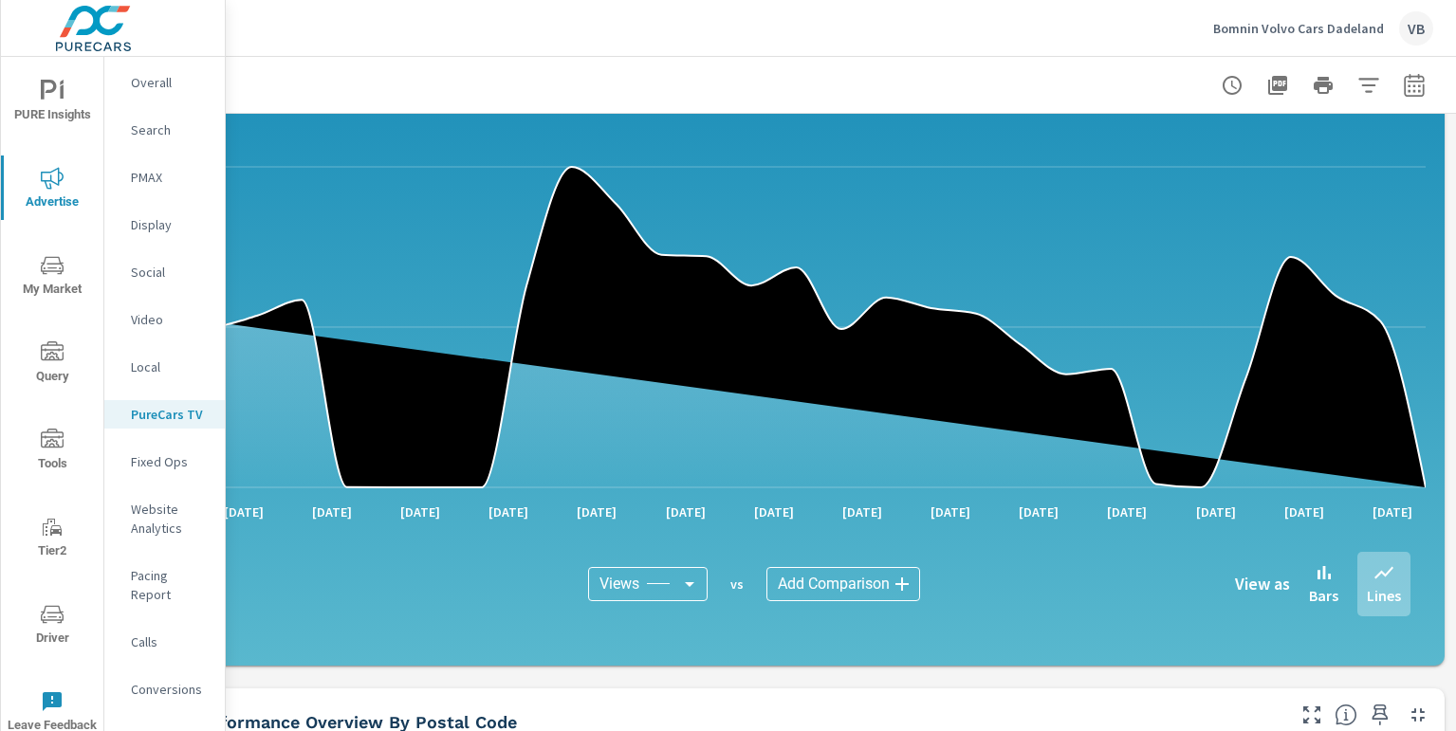
click at [1267, 88] on icon "button" at bounding box center [1414, 85] width 23 height 23
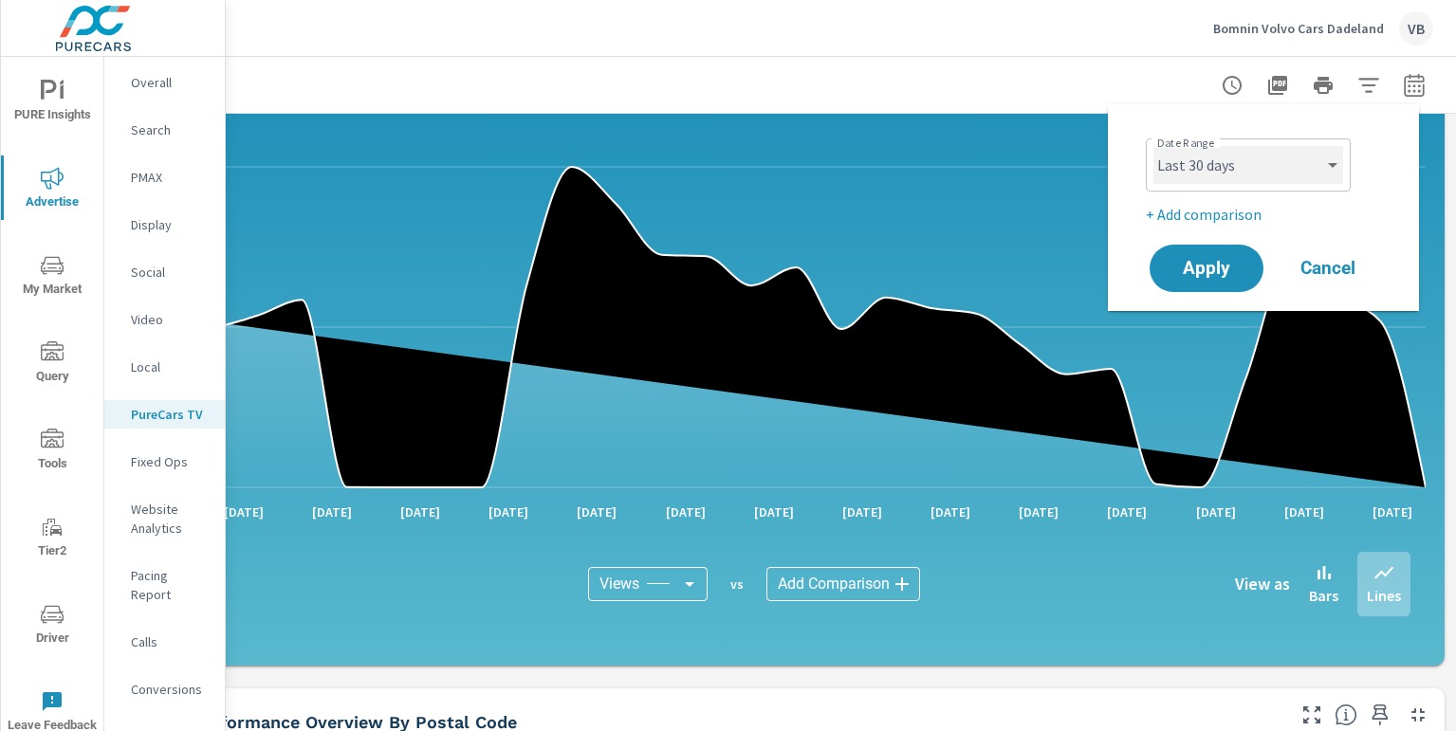
click at [1244, 167] on select "Custom [DATE] Last week Last 7 days Last 14 days Last 30 days Last 45 days Last…" at bounding box center [1249, 165] width 190 height 38
click at [1154, 146] on select "Custom [DATE] Last week Last 7 days Last 14 days Last 30 days Last 45 days Last…" at bounding box center [1249, 165] width 190 height 38
select select "custom"
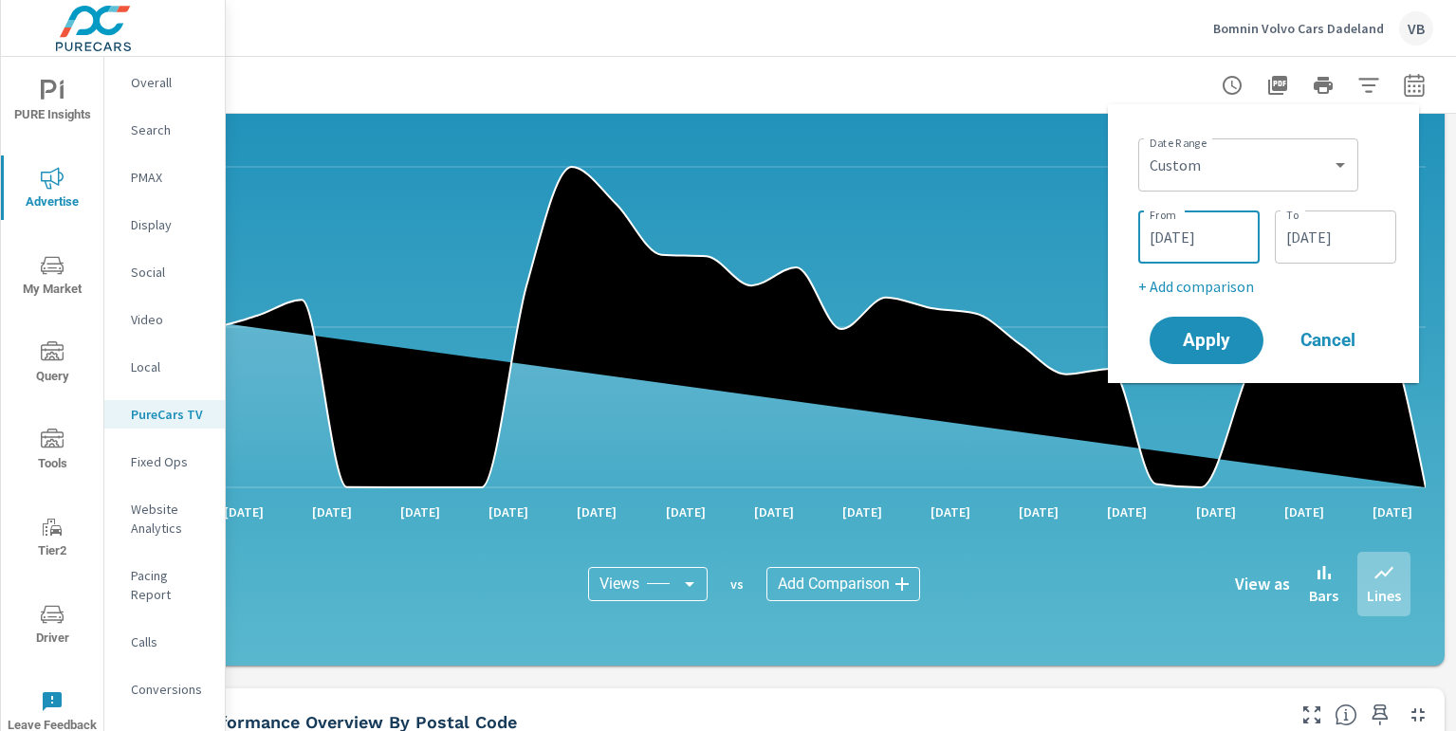
click at [1183, 238] on input "[DATE]" at bounding box center [1199, 237] width 106 height 38
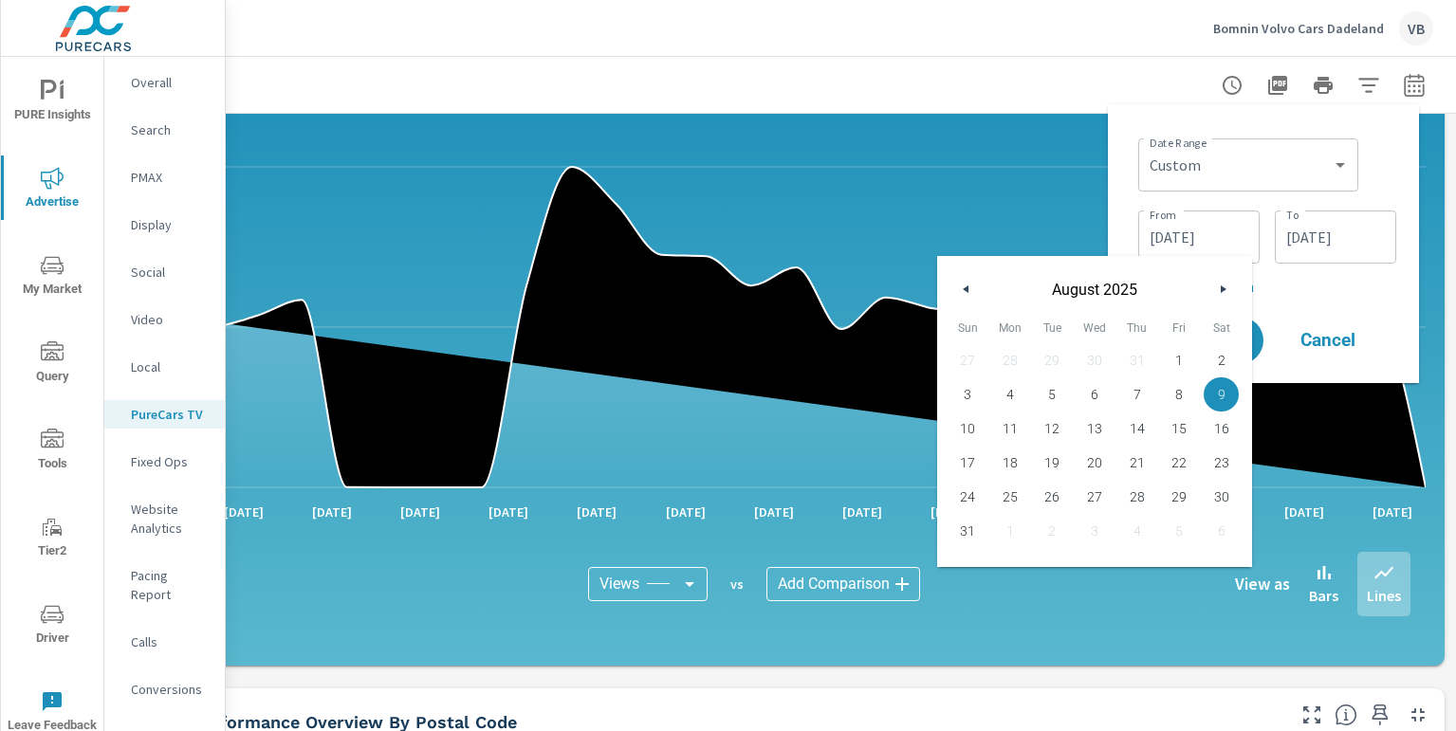
click at [961, 289] on icon "button" at bounding box center [963, 290] width 9 height 8
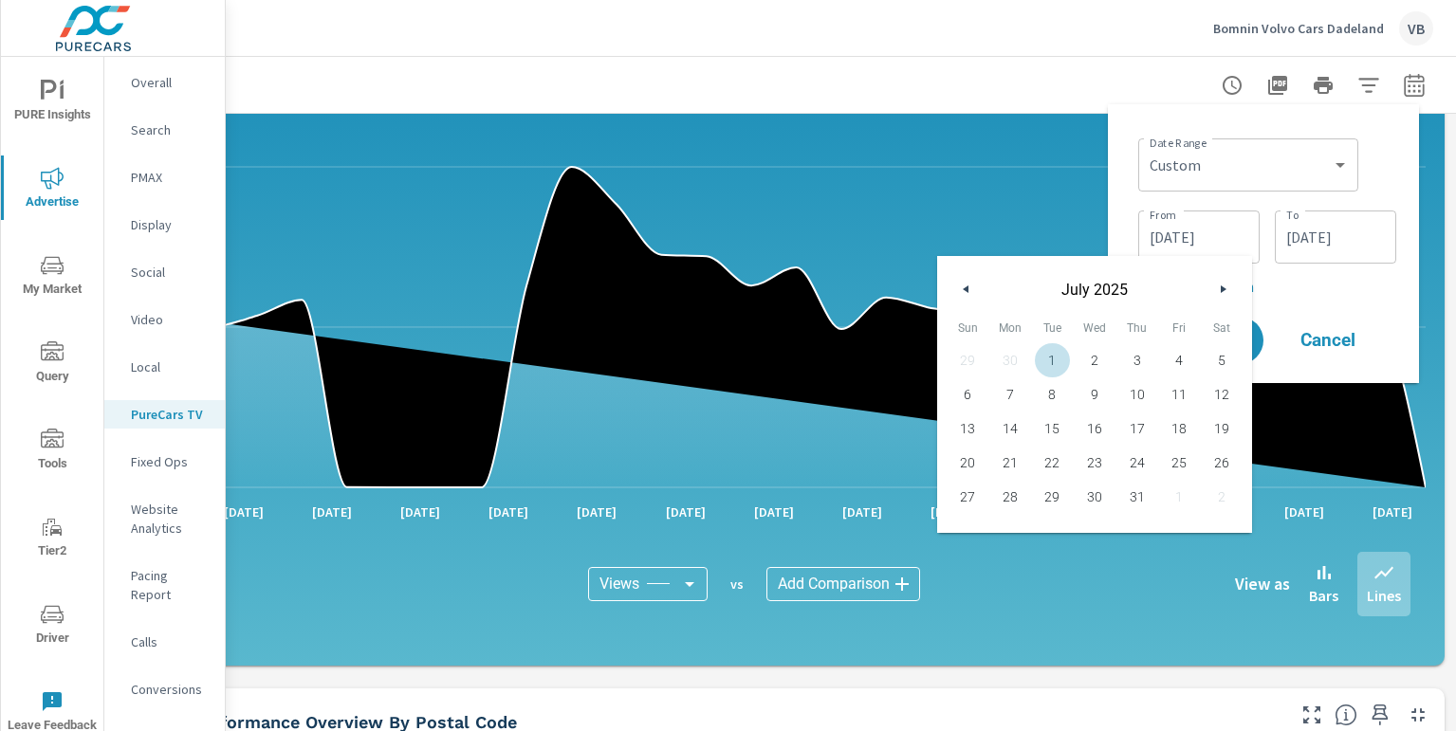
click at [1043, 352] on span "1" at bounding box center [1052, 360] width 43 height 25
type input "[DATE]"
click at [1267, 246] on input "[DATE]" at bounding box center [1336, 237] width 106 height 38
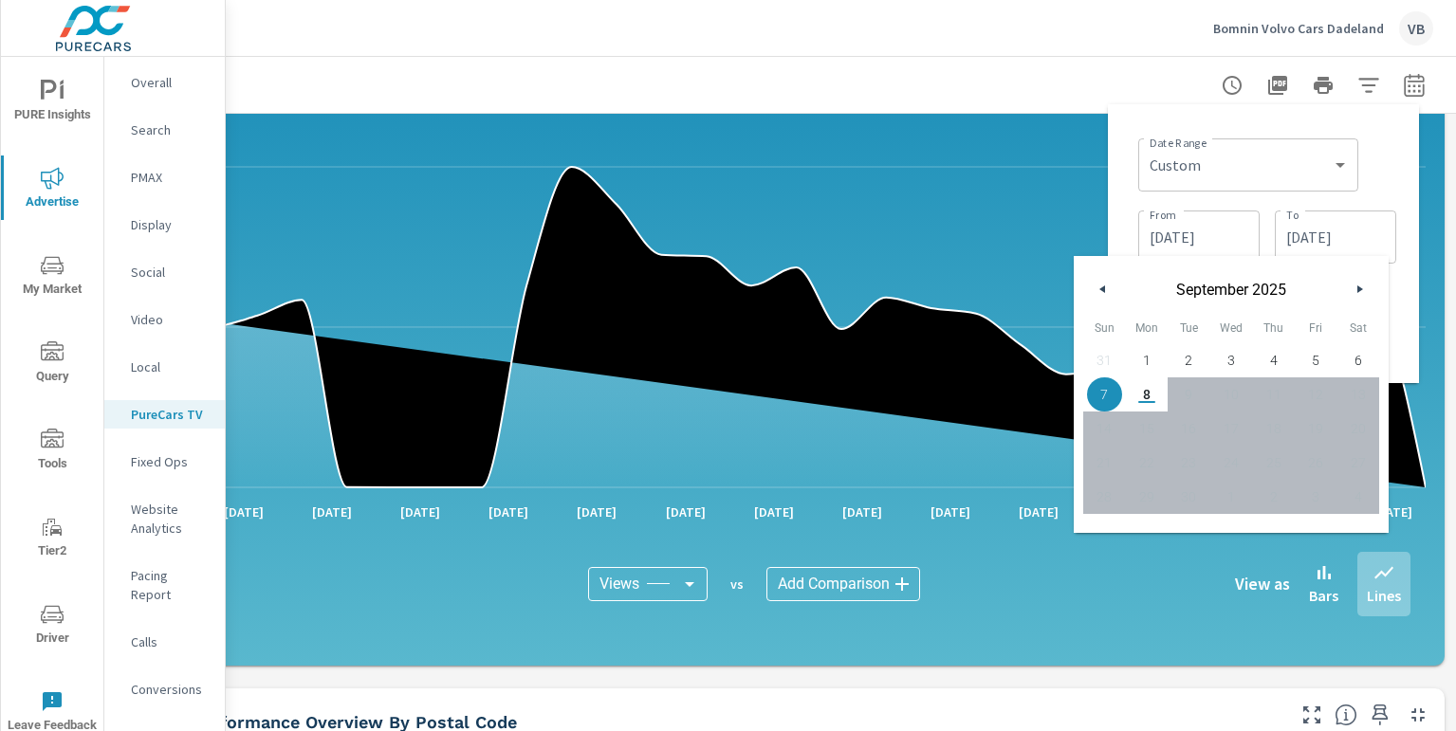
click at [1105, 283] on button "button" at bounding box center [1103, 289] width 23 height 23
click at [1104, 283] on button "button" at bounding box center [1103, 289] width 23 height 23
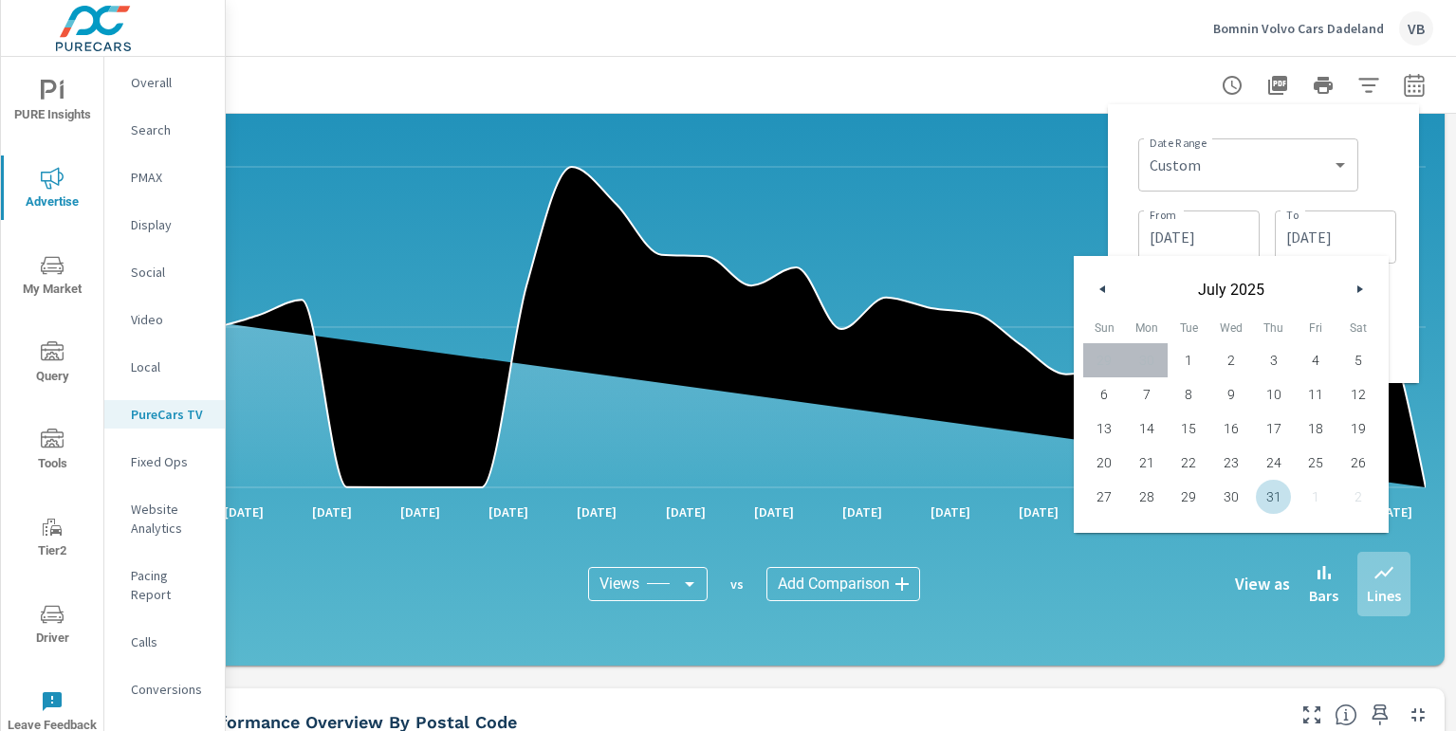
click at [1267, 495] on span "31" at bounding box center [1273, 497] width 43 height 25
type input "[DATE]"
click at [1267, 493] on span "31" at bounding box center [1273, 497] width 43 height 25
click at [1267, 495] on span "31" at bounding box center [1273, 497] width 43 height 25
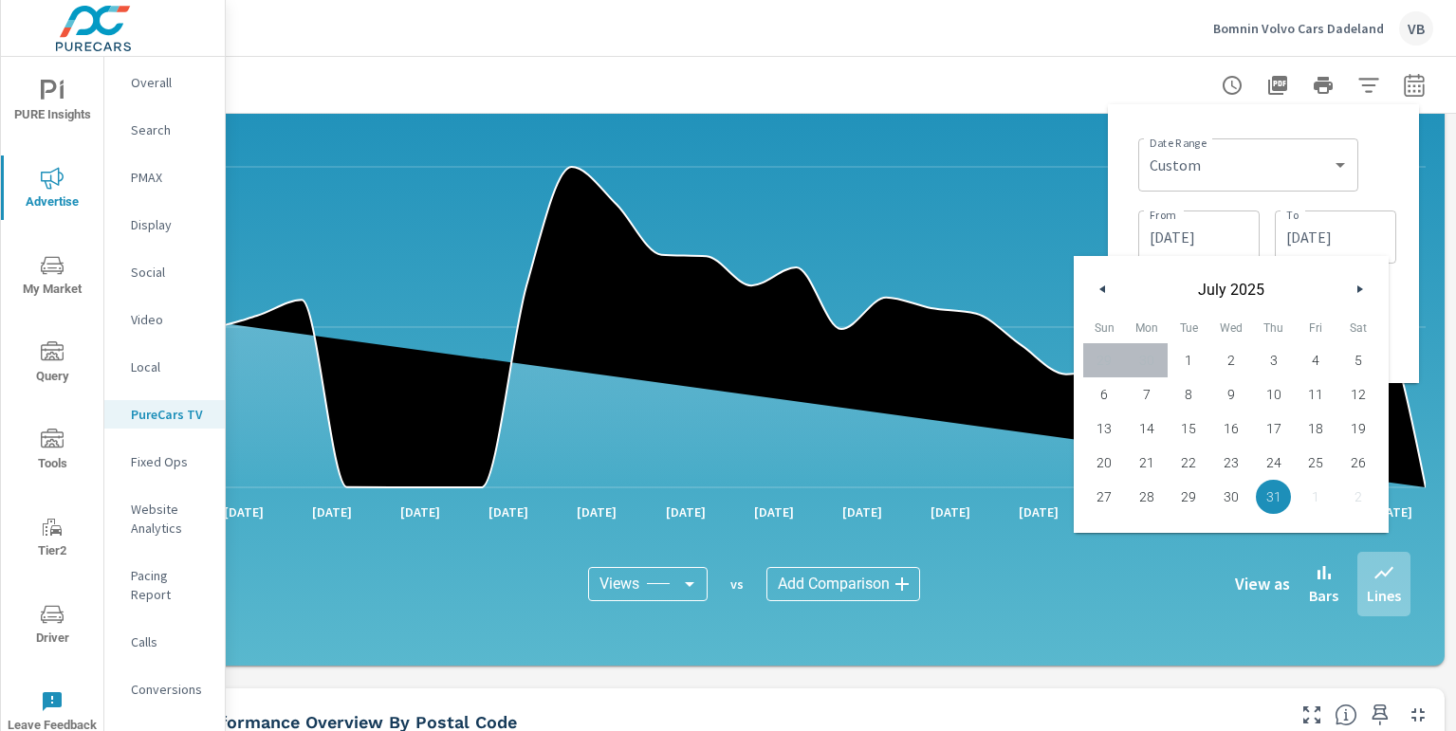
click at [1267, 494] on span "31" at bounding box center [1273, 497] width 43 height 25
click at [1267, 493] on span "31" at bounding box center [1273, 497] width 43 height 25
click at [983, 398] on icon at bounding box center [774, 327] width 1304 height 321
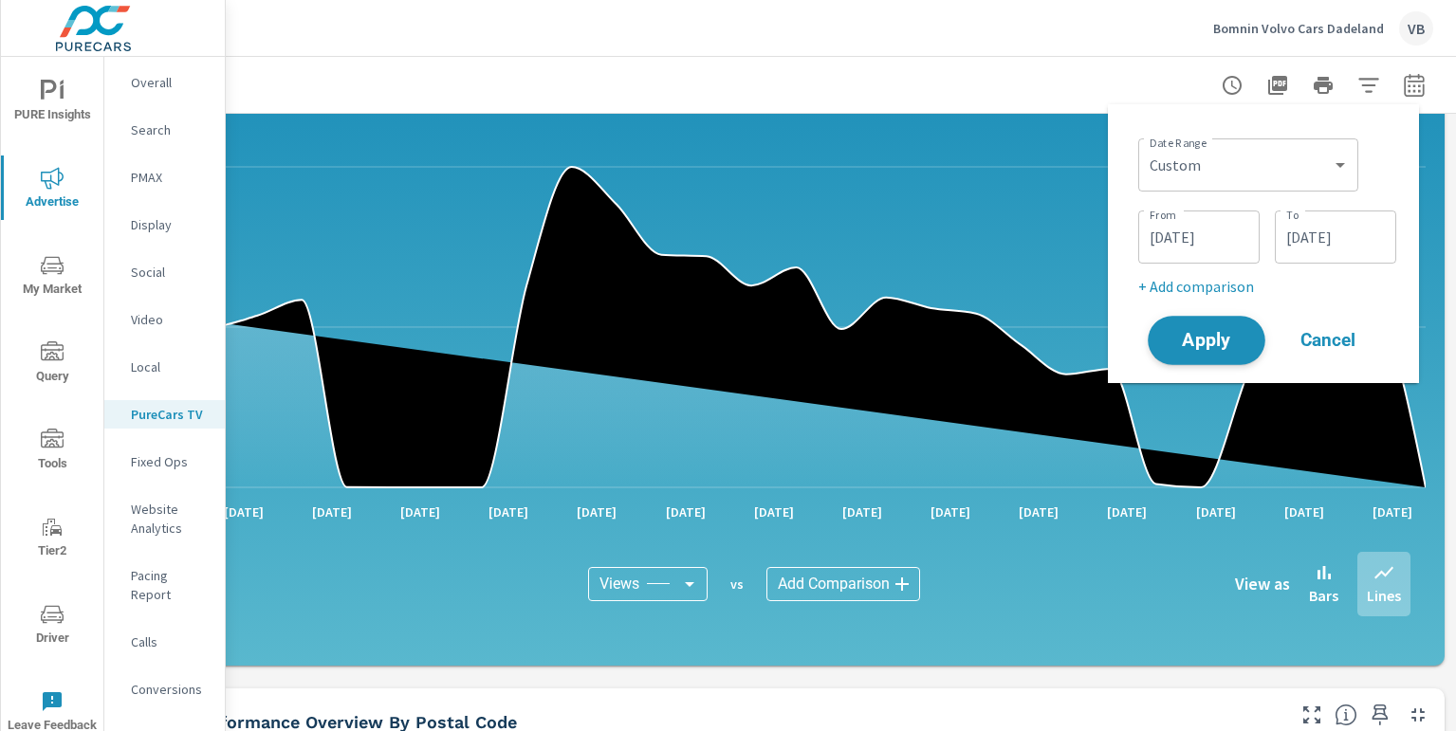
click at [1182, 351] on button "Apply" at bounding box center [1207, 340] width 118 height 49
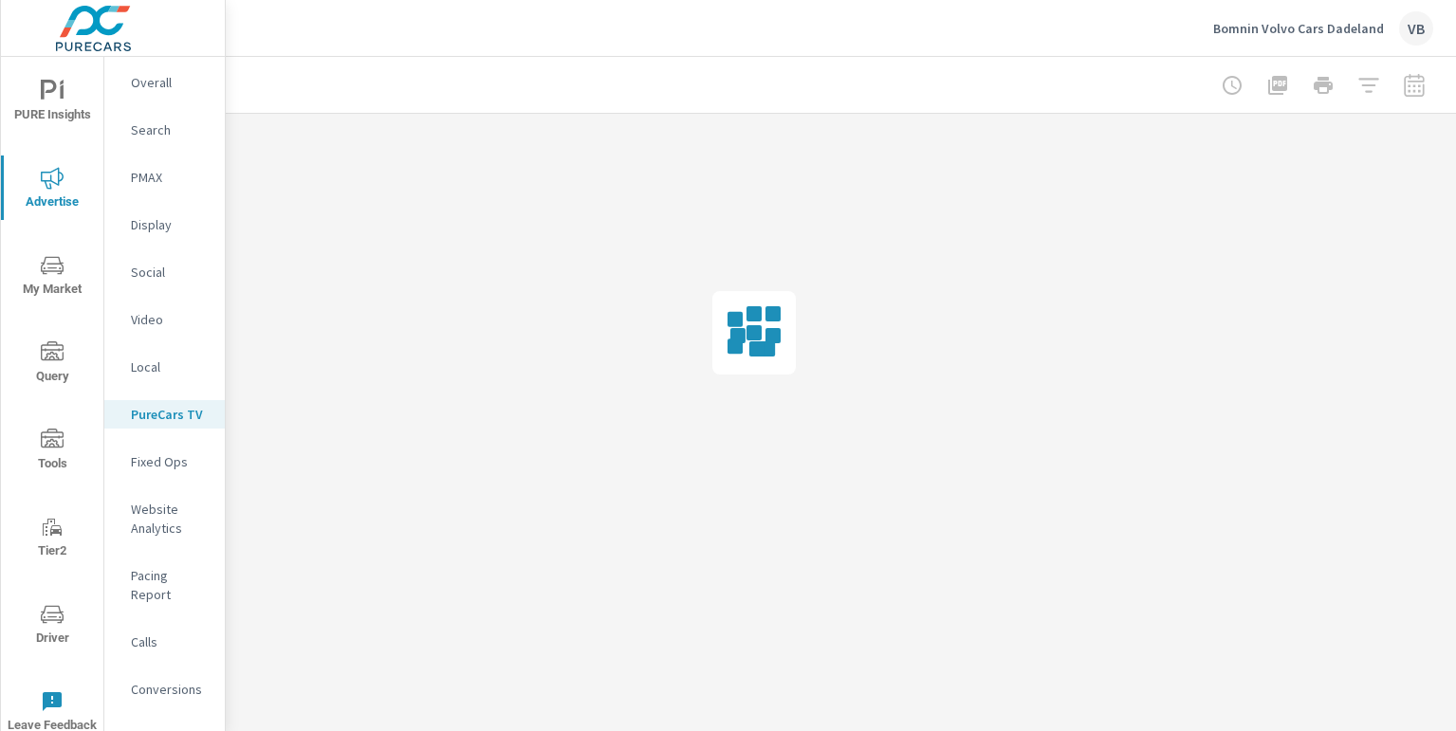
scroll to position [0, 174]
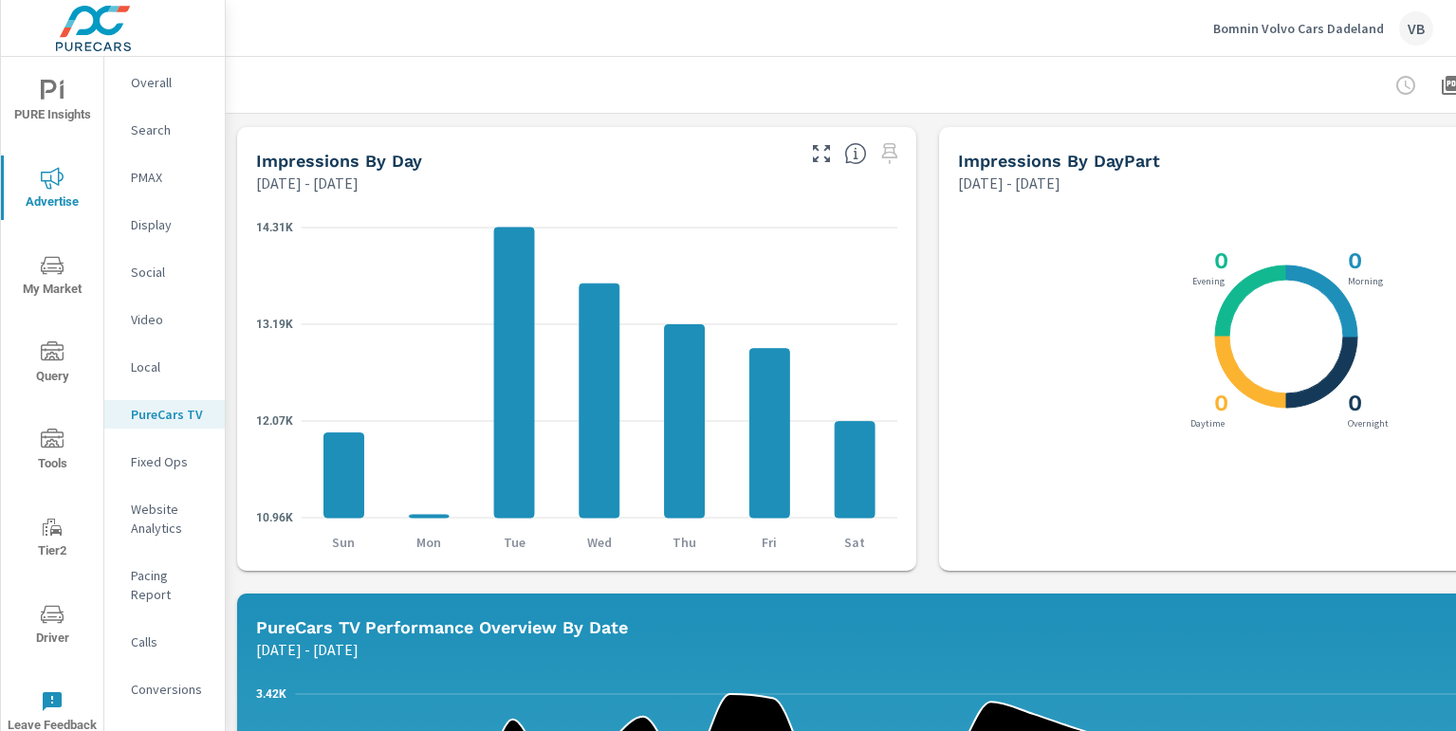
scroll to position [466, 0]
click at [733, 207] on div "10.96K 12.07K 13.19K 14.31K Sun Mon Tue Wed Thu Fri Sat" at bounding box center [577, 381] width 664 height 362
click at [827, 144] on icon "button" at bounding box center [821, 152] width 17 height 17
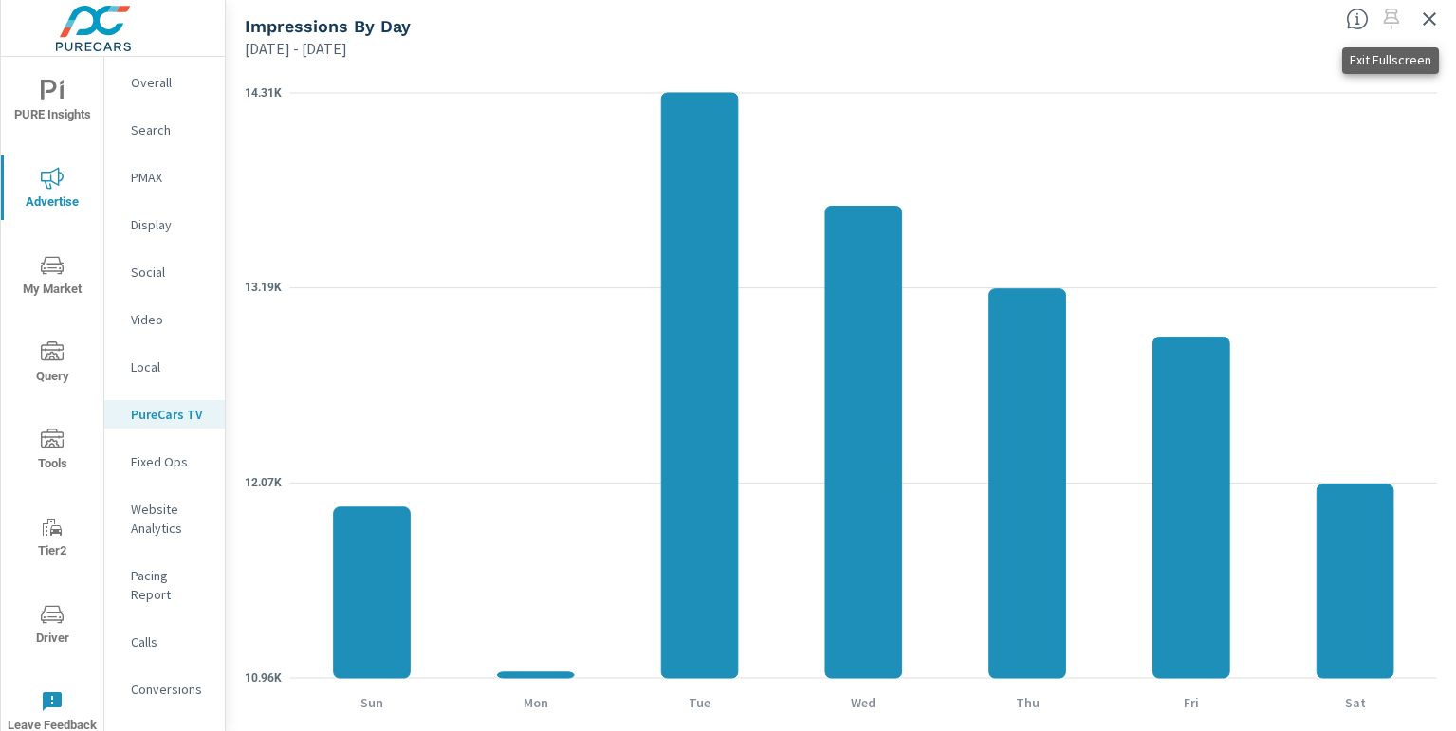
click at [1267, 17] on icon "button" at bounding box center [1429, 18] width 13 height 13
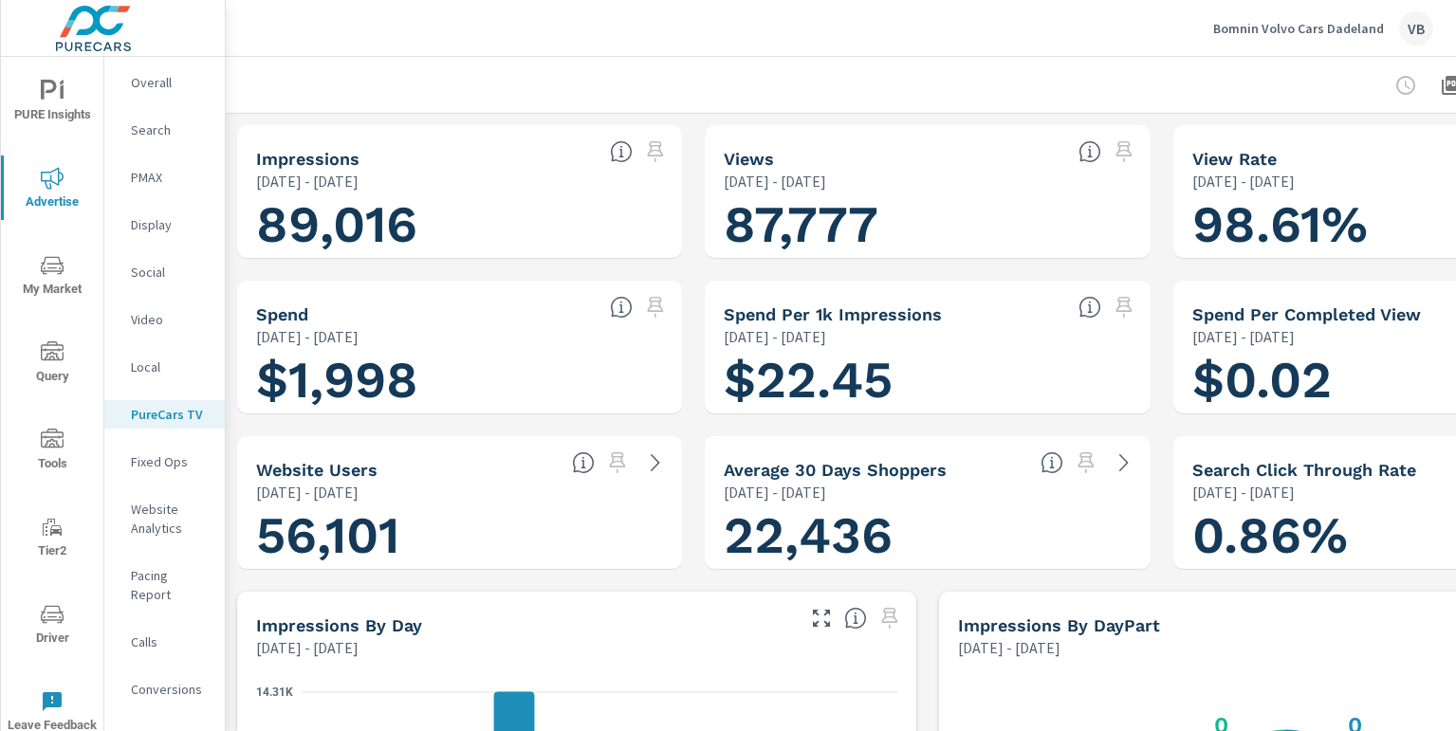
click at [454, 206] on h1 "89,016" at bounding box center [459, 225] width 407 height 65
click at [503, 179] on div "[DATE] - [DATE]" at bounding box center [425, 181] width 339 height 23
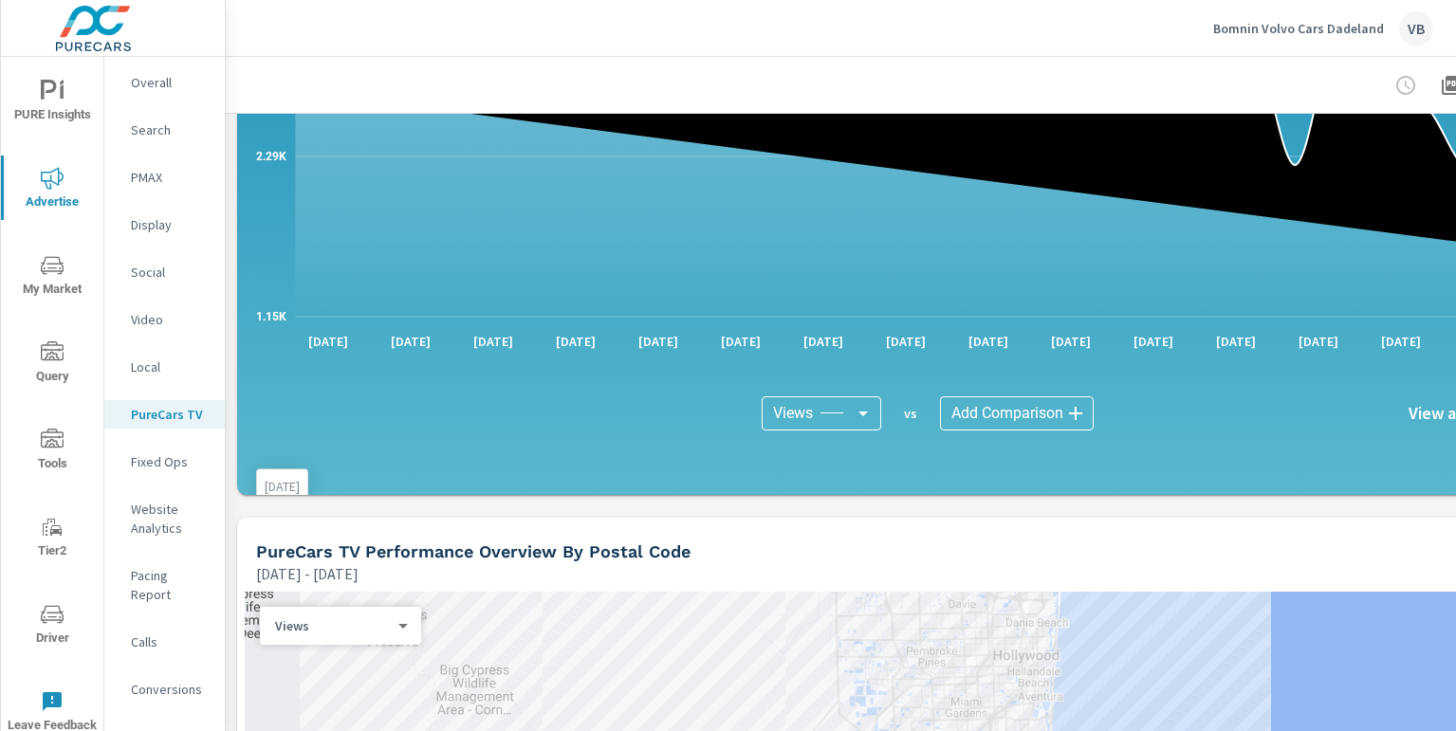
scroll to position [1160, 0]
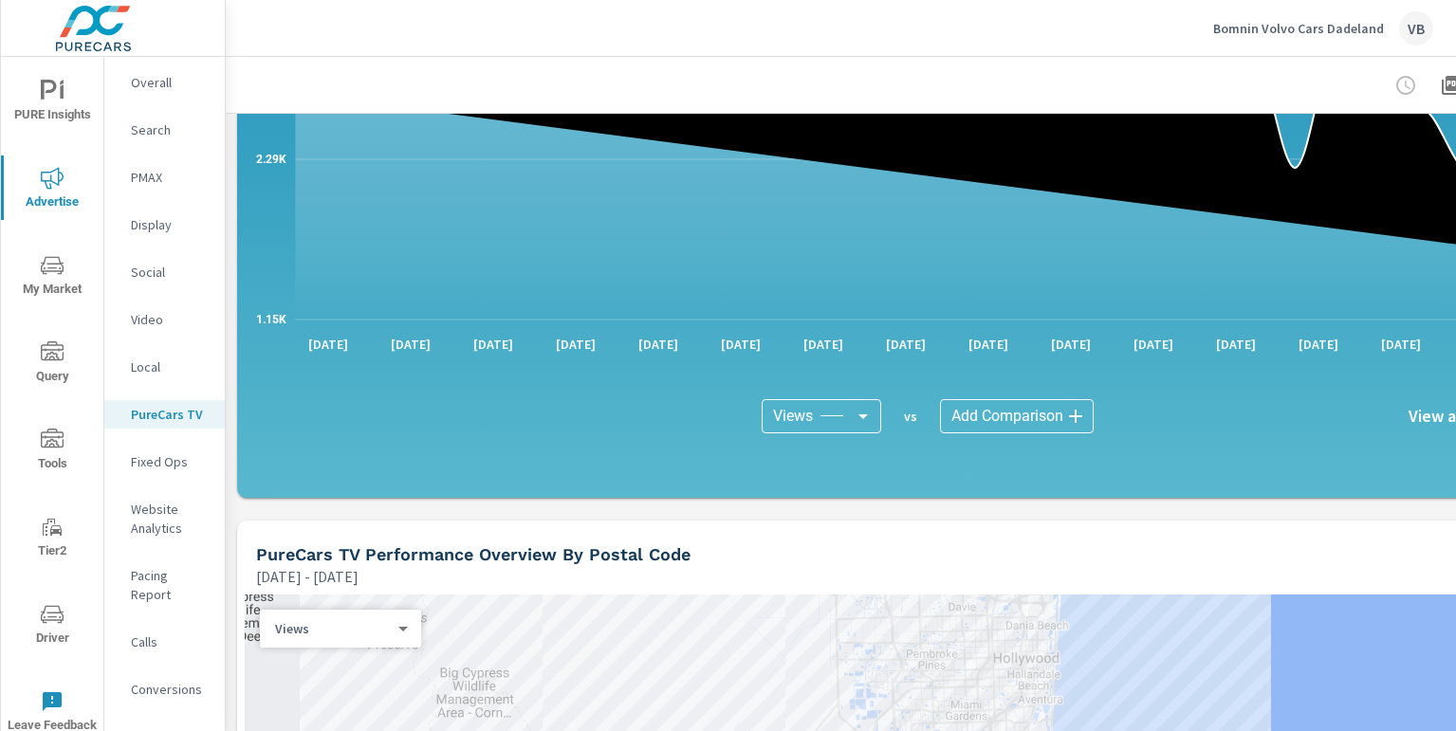
click at [1267, 415] on h6 "View as" at bounding box center [1436, 416] width 55 height 19
click at [1267, 417] on h6 "View as" at bounding box center [1436, 416] width 55 height 19
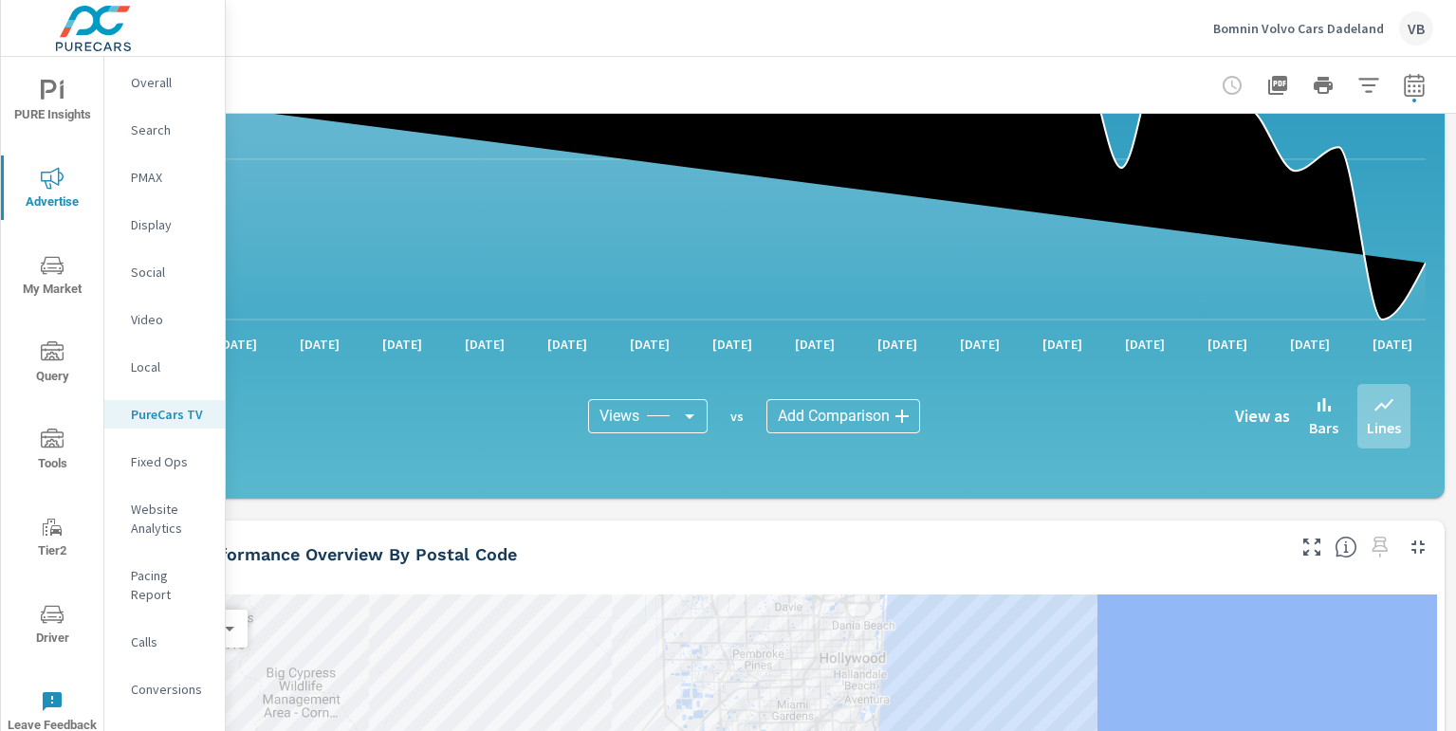
scroll to position [1160, 188]
click at [1267, 413] on icon at bounding box center [1324, 405] width 23 height 23
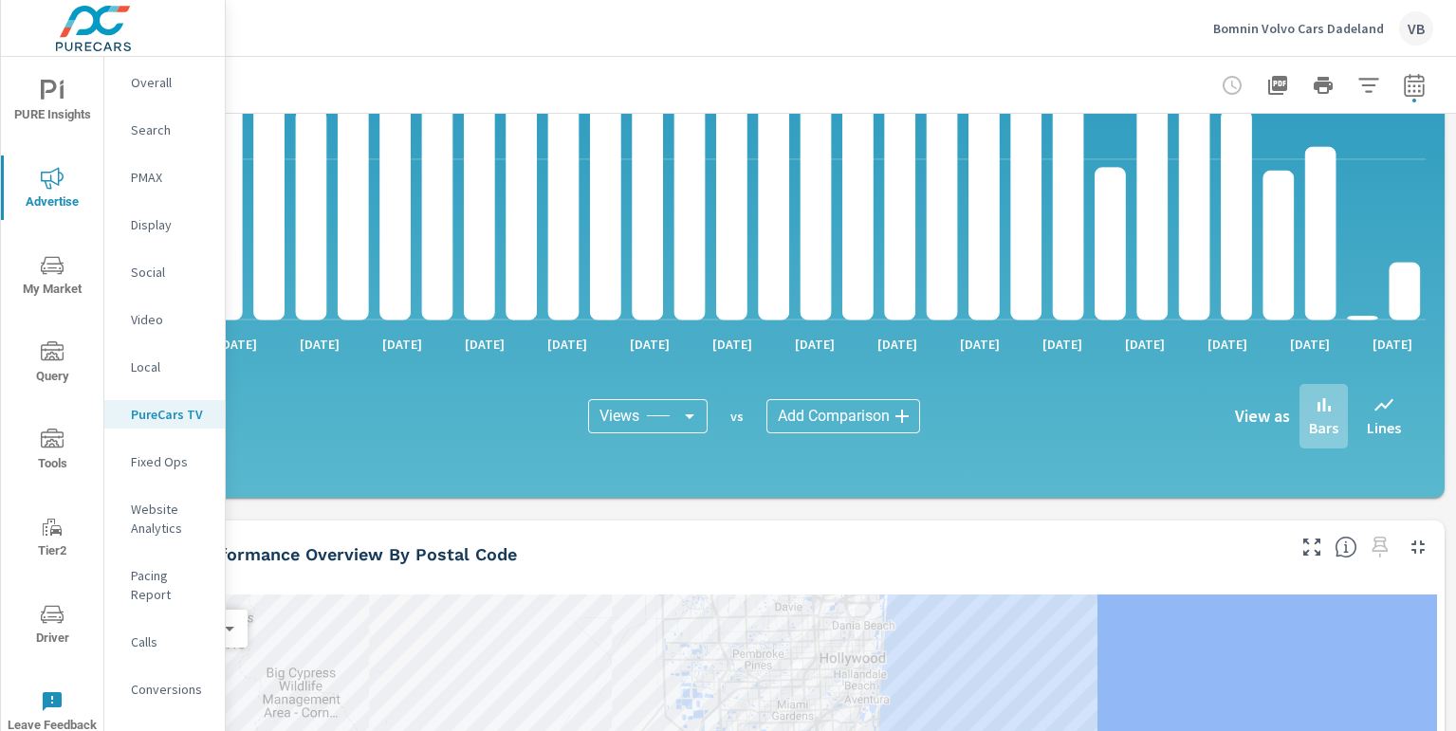
click at [1235, 414] on h6 "View as" at bounding box center [1262, 416] width 55 height 19
drag, startPoint x: 1348, startPoint y: 410, endPoint x: 1358, endPoint y: 409, distance: 9.5
click at [1267, 410] on div "Lines" at bounding box center [1384, 416] width 53 height 65
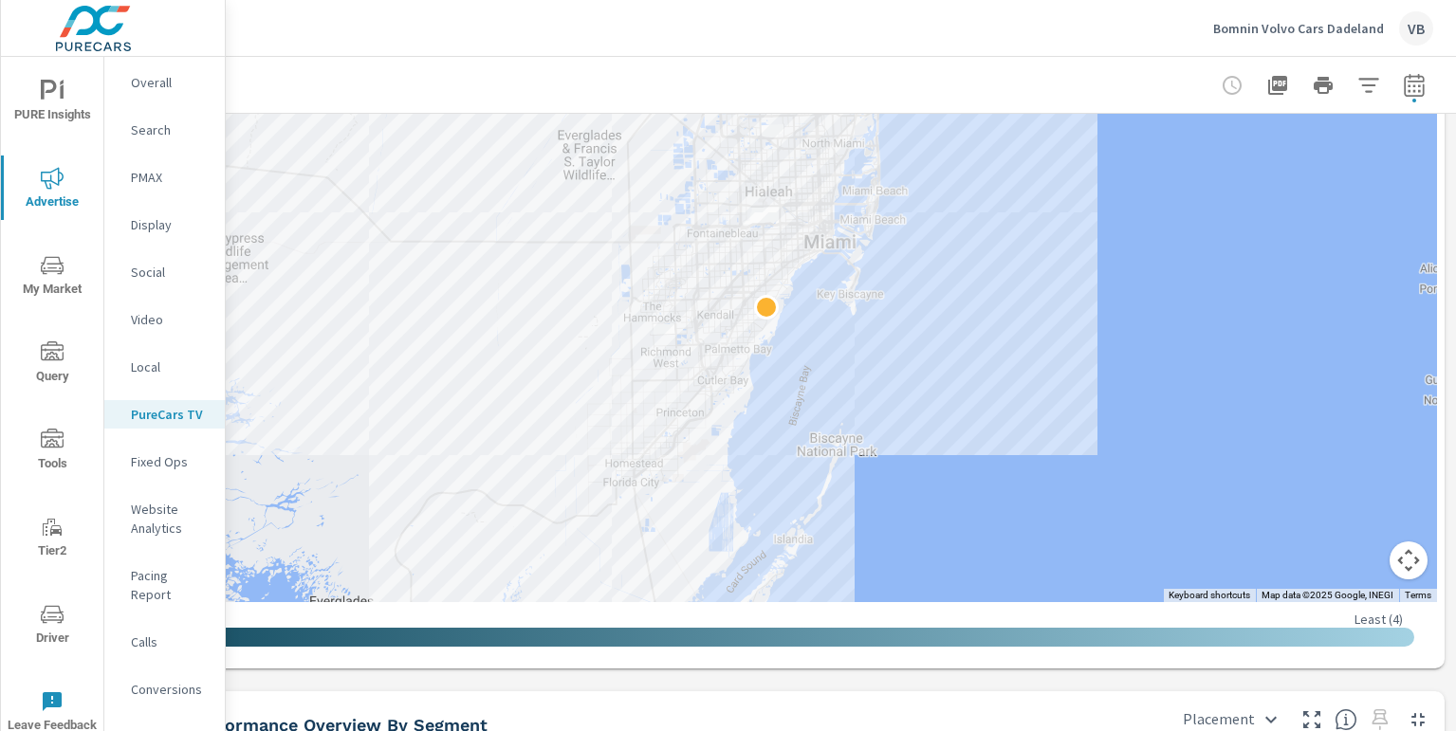
scroll to position [1782, 188]
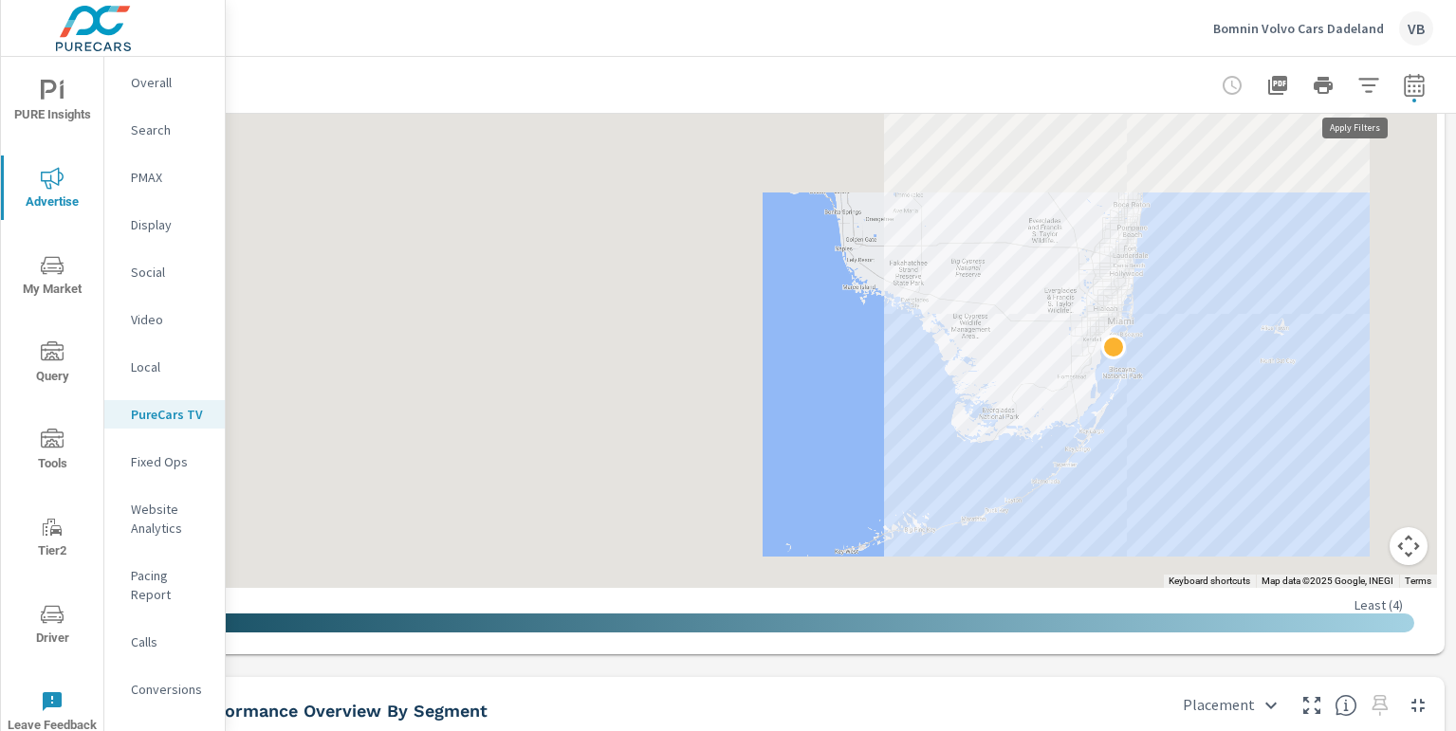
click at [1267, 83] on icon "button" at bounding box center [1369, 85] width 20 height 14
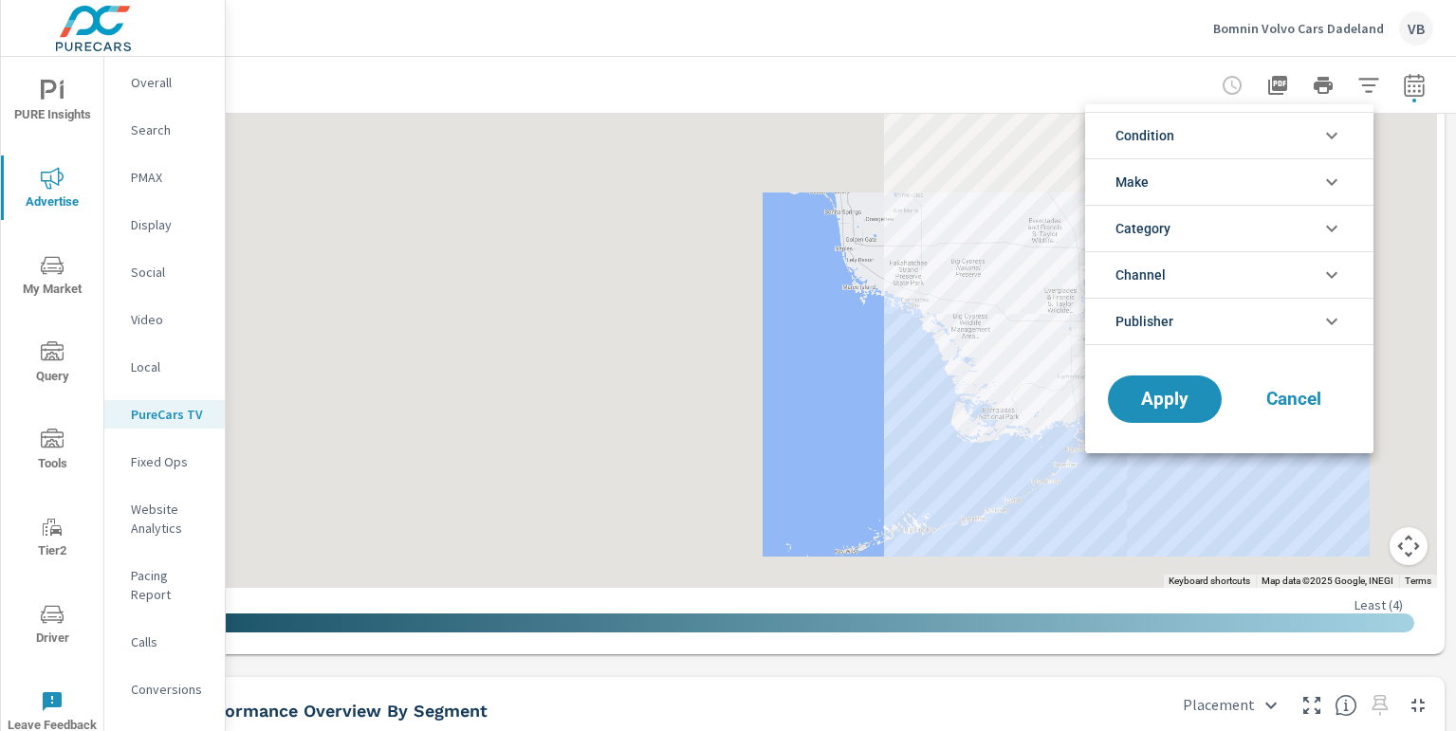
click at [1261, 83] on div at bounding box center [728, 365] width 1456 height 731
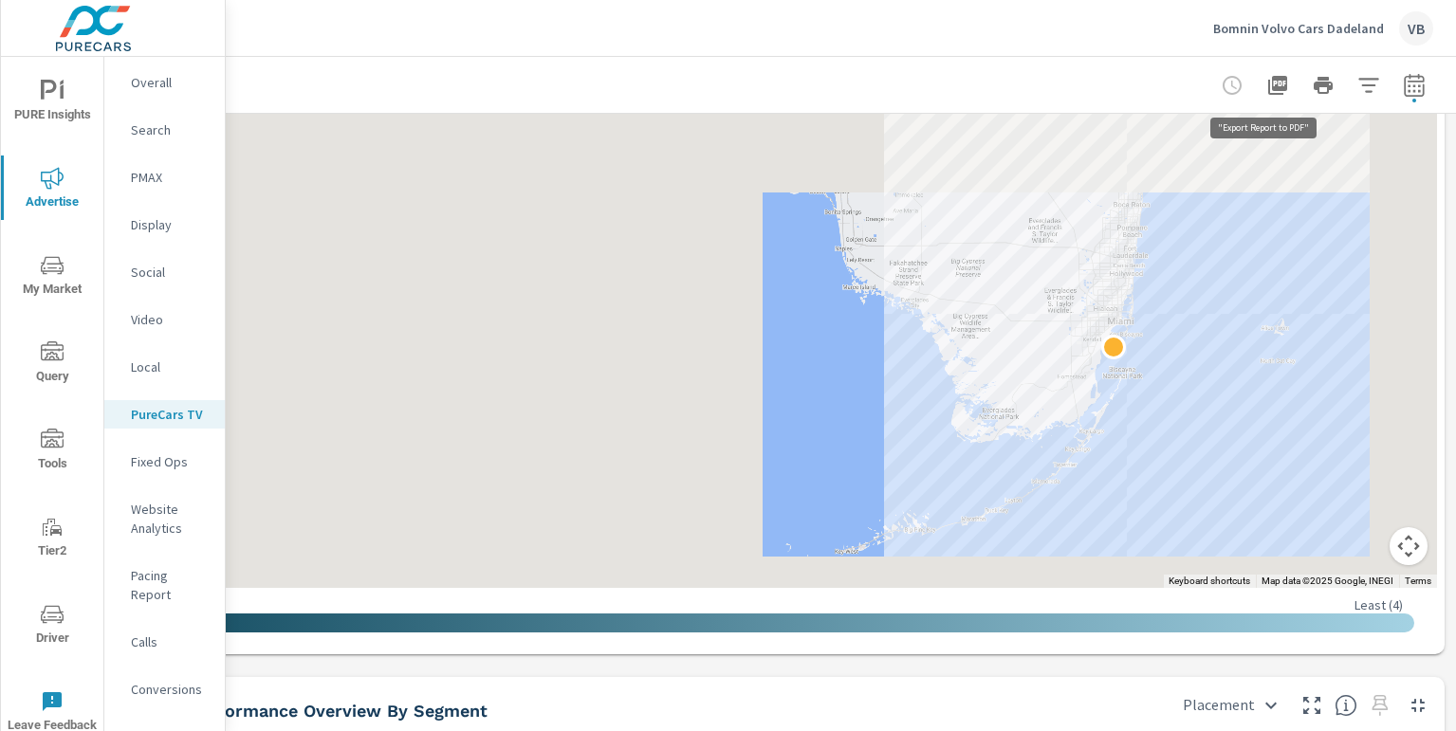
click at [1267, 83] on icon "button" at bounding box center [1278, 85] width 23 height 23
